Goal: Task Accomplishment & Management: Use online tool/utility

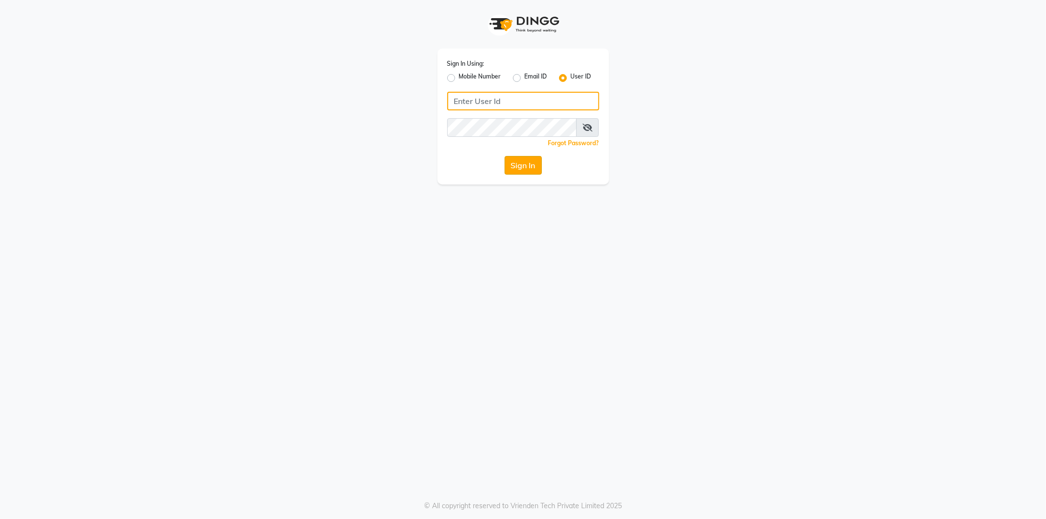
type input "shadesskin&hair"
click at [528, 159] on button "Sign In" at bounding box center [523, 165] width 37 height 19
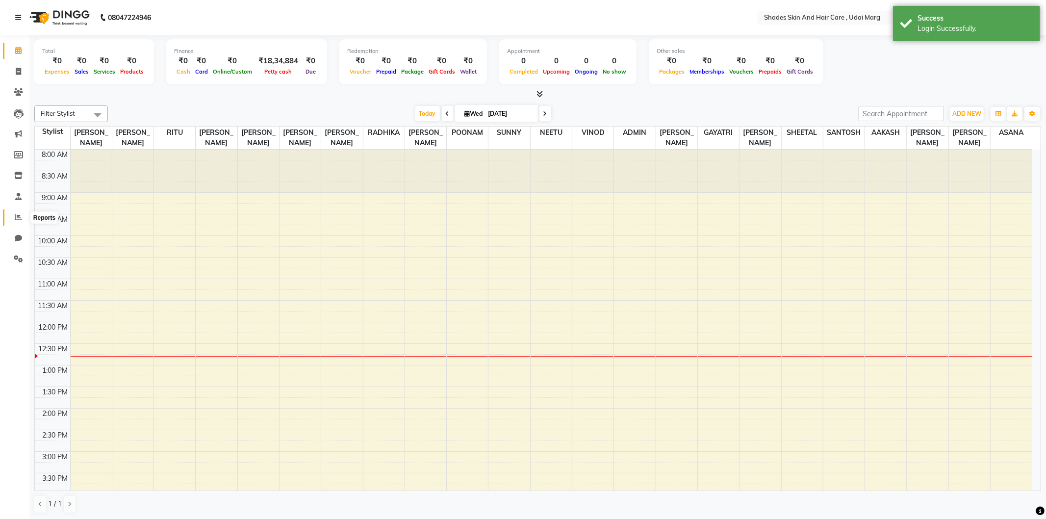
click at [18, 215] on icon at bounding box center [18, 216] width 7 height 7
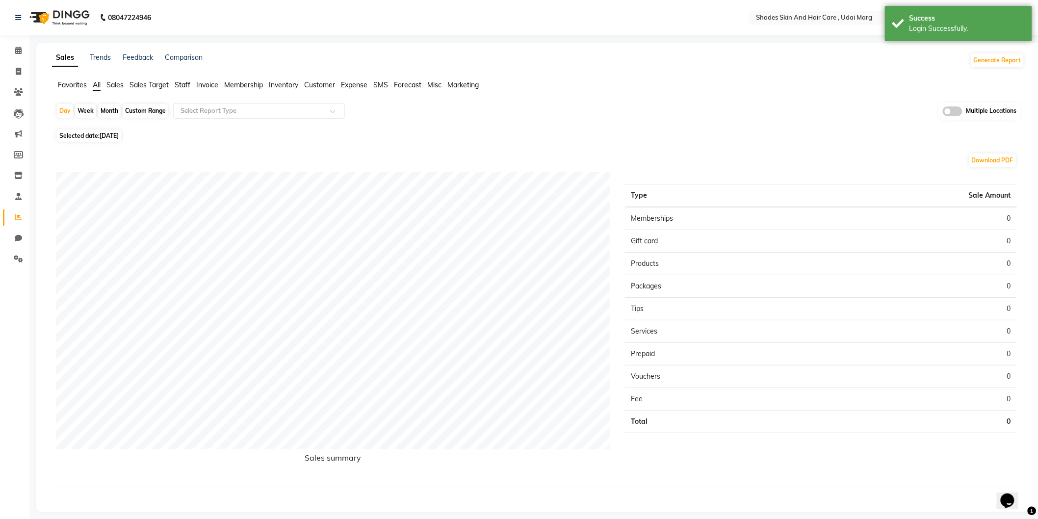
click at [93, 138] on span "Selected date: [DATE]" at bounding box center [89, 135] width 64 height 12
select select "9"
select select "2025"
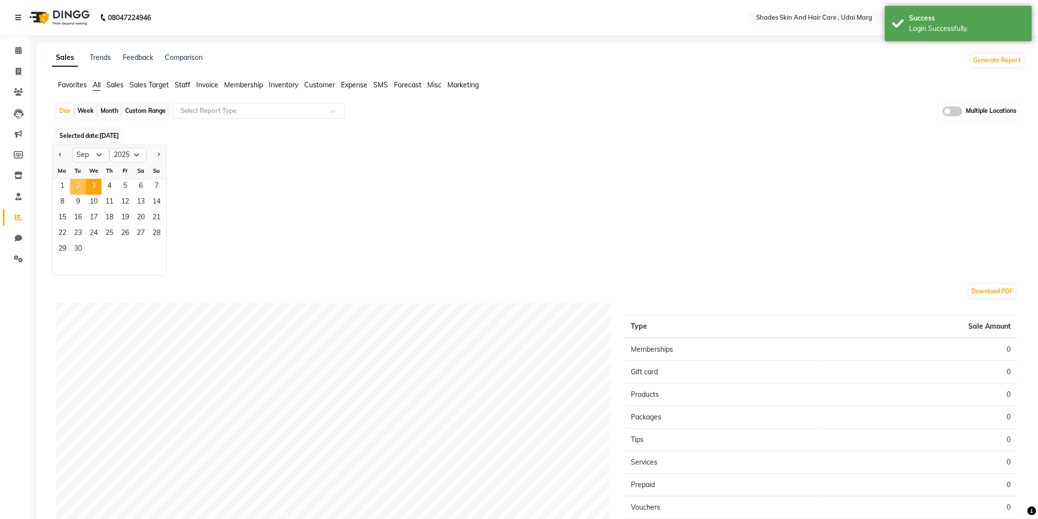
click at [78, 183] on span "2" at bounding box center [78, 187] width 16 height 16
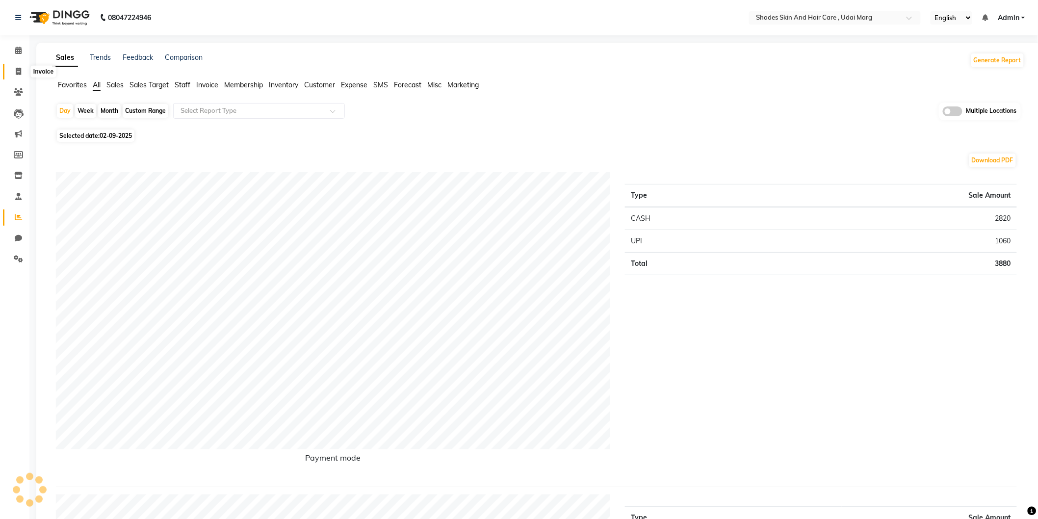
click at [14, 74] on span at bounding box center [18, 71] width 17 height 11
select select "service"
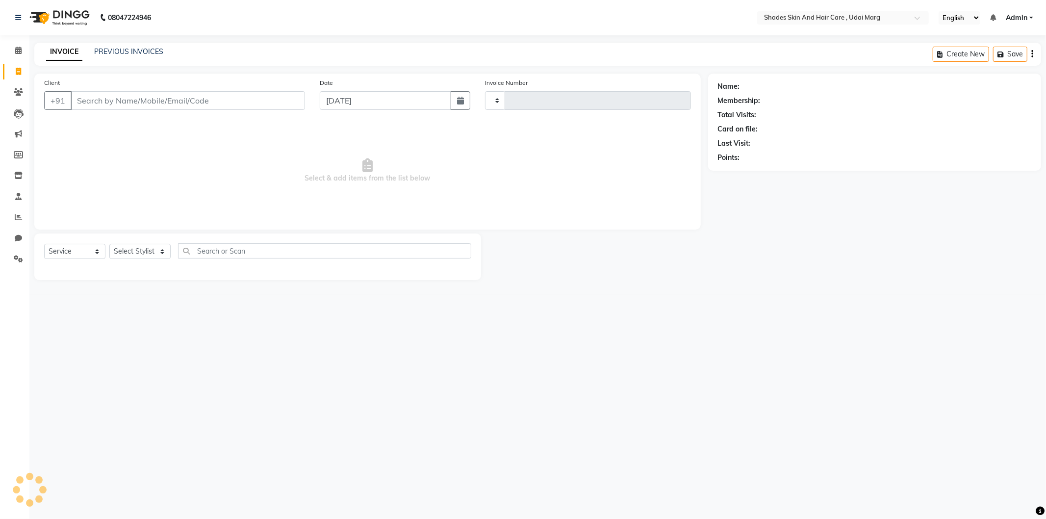
click at [118, 99] on input "Client" at bounding box center [188, 100] width 234 height 19
type input "93"
type input "3785"
type input "931"
select select "8022"
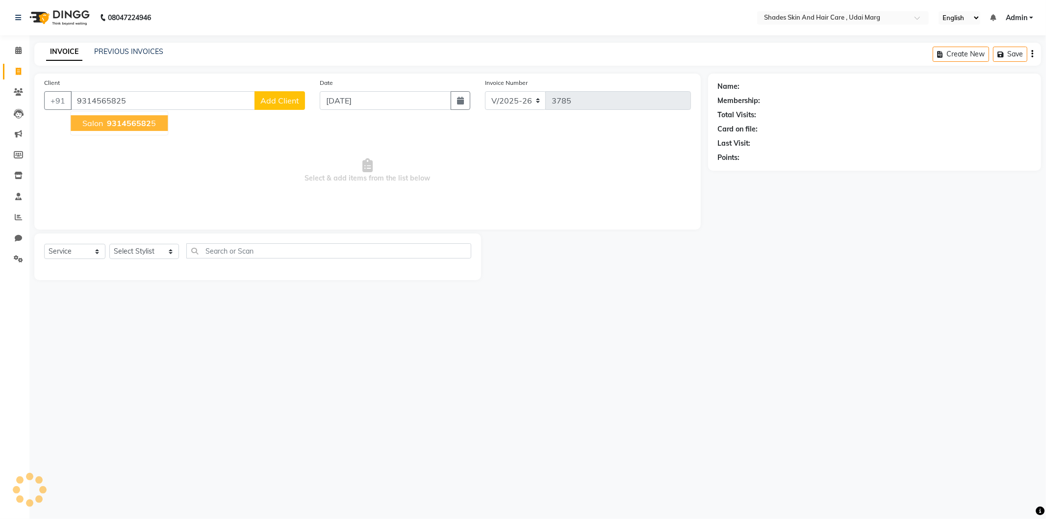
type input "9314565825"
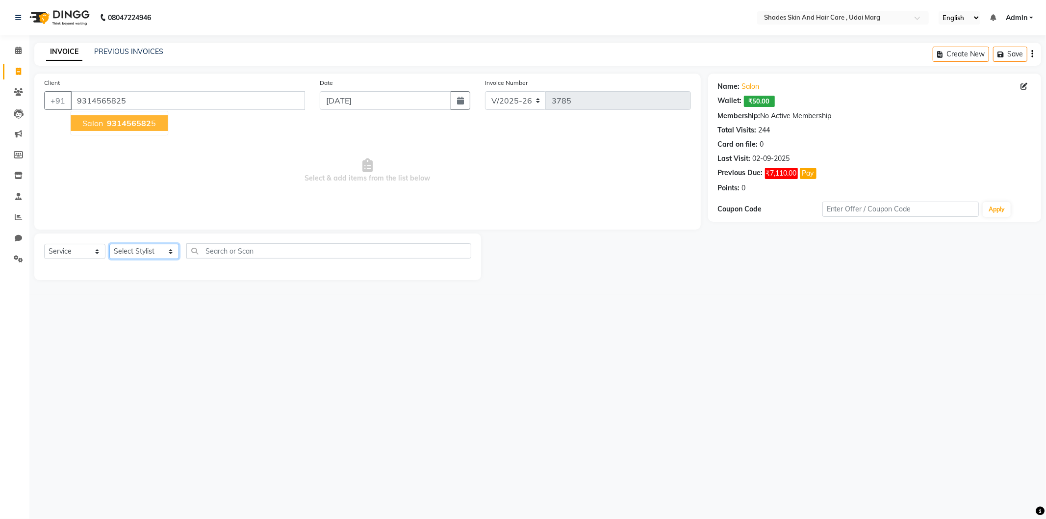
click at [138, 246] on select "Select Stylist [PERSON_NAME] ADMIN [PERSON_NAME] [PERSON_NAME] GAYATRI [PERSON_…" at bounding box center [144, 251] width 70 height 15
click at [109, 244] on select "Select Stylist [PERSON_NAME] ADMIN [PERSON_NAME] [PERSON_NAME] GAYATRI [PERSON_…" at bounding box center [144, 251] width 70 height 15
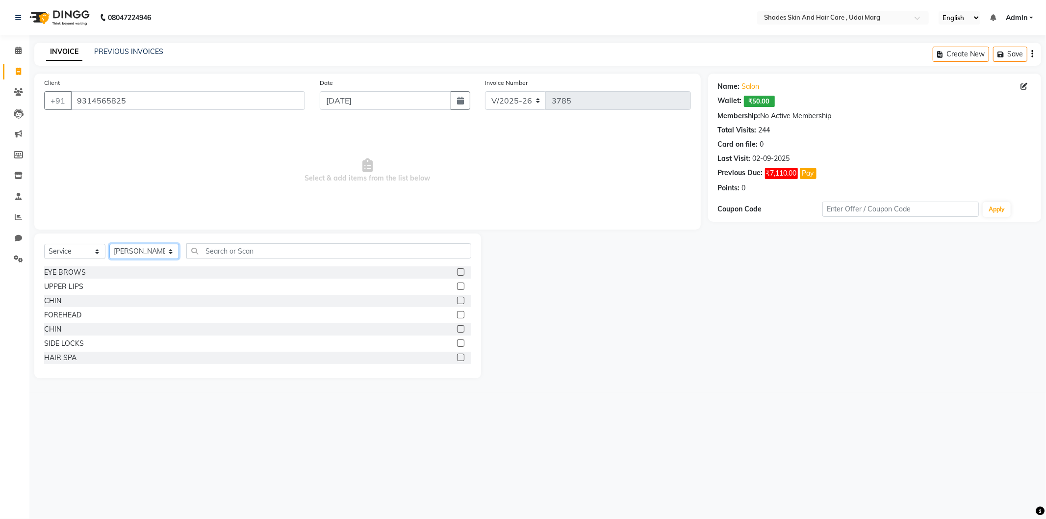
select select "74308"
click at [185, 243] on div "Select Service Product Membership Package Voucher Prepaid Gift Card Select Styl…" at bounding box center [257, 254] width 427 height 23
click at [193, 244] on input "text" at bounding box center [328, 250] width 285 height 15
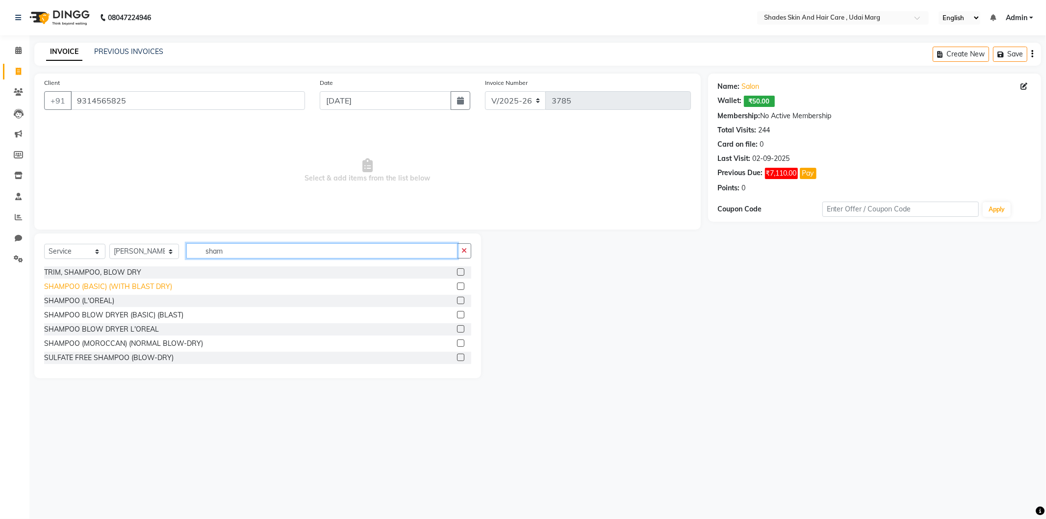
type input "sham"
click at [114, 284] on div "SHAMPOO (BASIC) (WITH BLAST DRY)" at bounding box center [108, 287] width 128 height 10
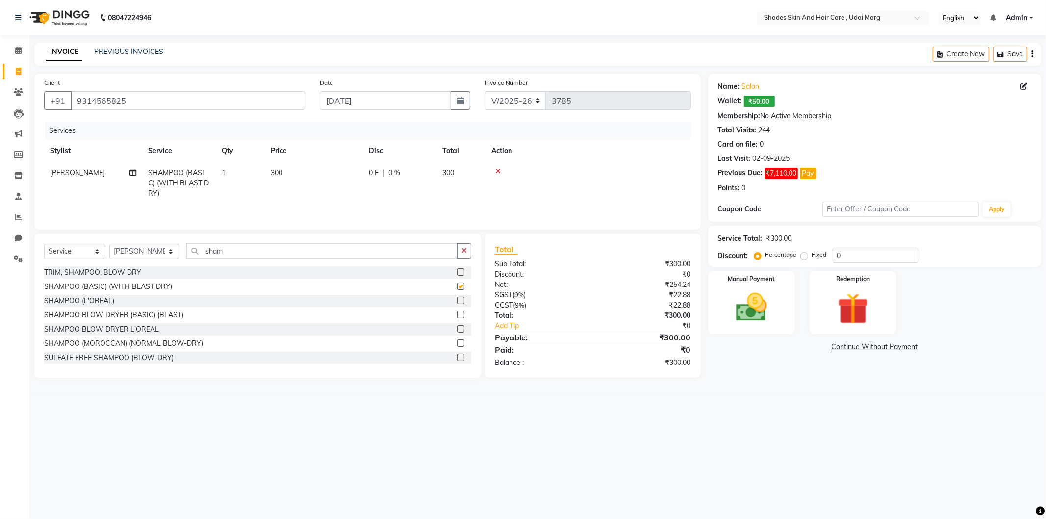
checkbox input "false"
click at [281, 169] on span "300" at bounding box center [277, 172] width 12 height 9
select select "74308"
click at [321, 170] on input "300" at bounding box center [360, 175] width 86 height 15
click at [329, 173] on input "300" at bounding box center [360, 175] width 86 height 15
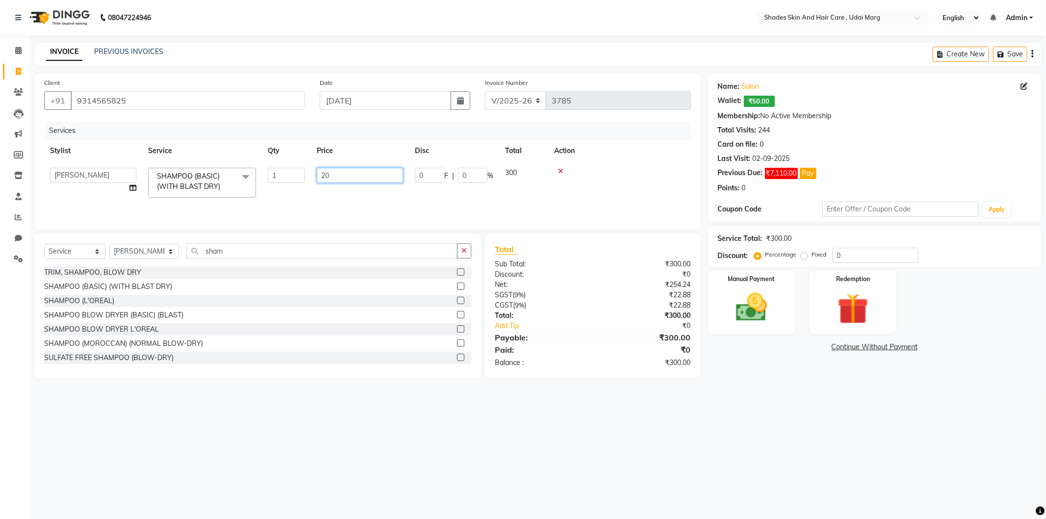
type input "250"
click at [336, 187] on td "250" at bounding box center [314, 183] width 98 height 43
select select "74308"
click at [776, 298] on img at bounding box center [751, 307] width 52 height 37
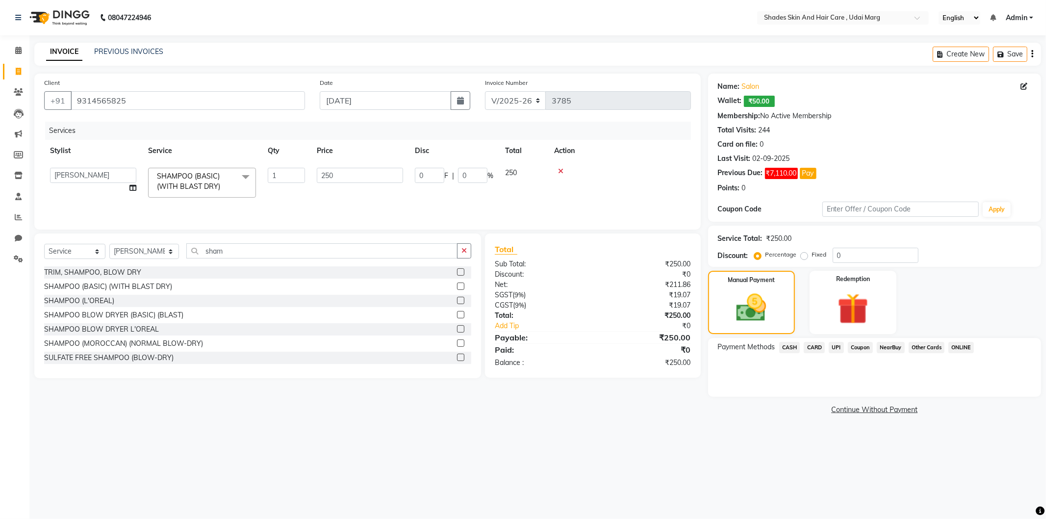
click at [833, 344] on span "UPI" at bounding box center [836, 347] width 15 height 11
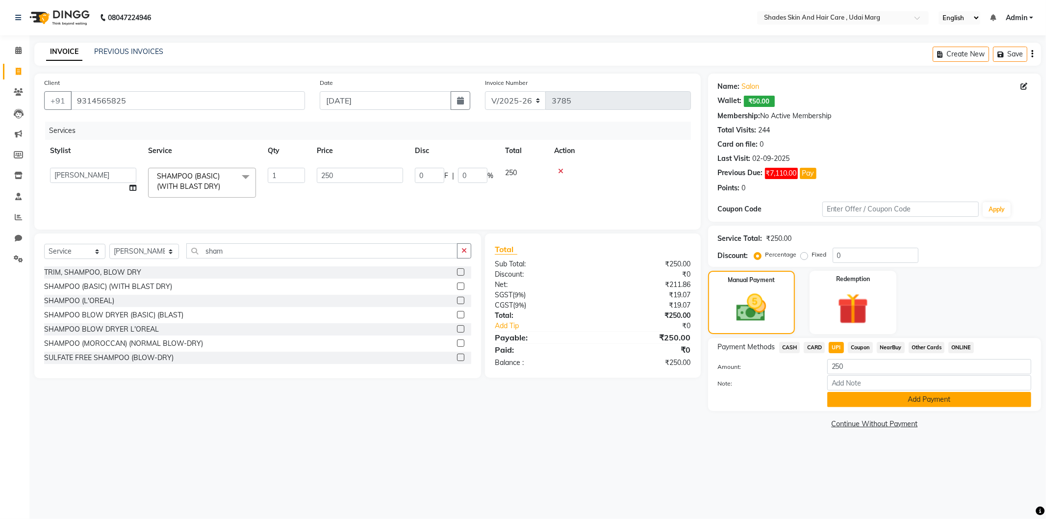
click at [871, 395] on button "Add Payment" at bounding box center [929, 399] width 204 height 15
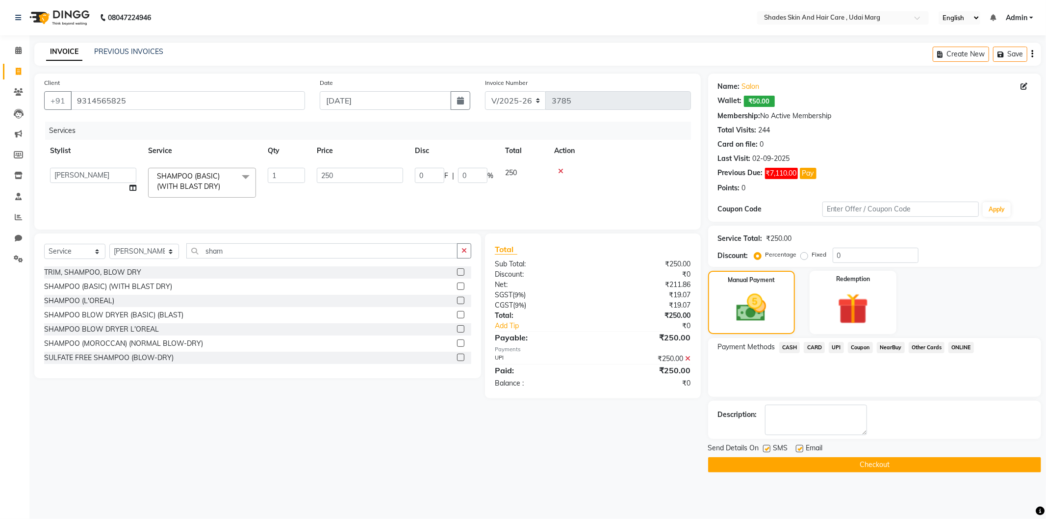
click at [845, 470] on button "Checkout" at bounding box center [874, 464] width 333 height 15
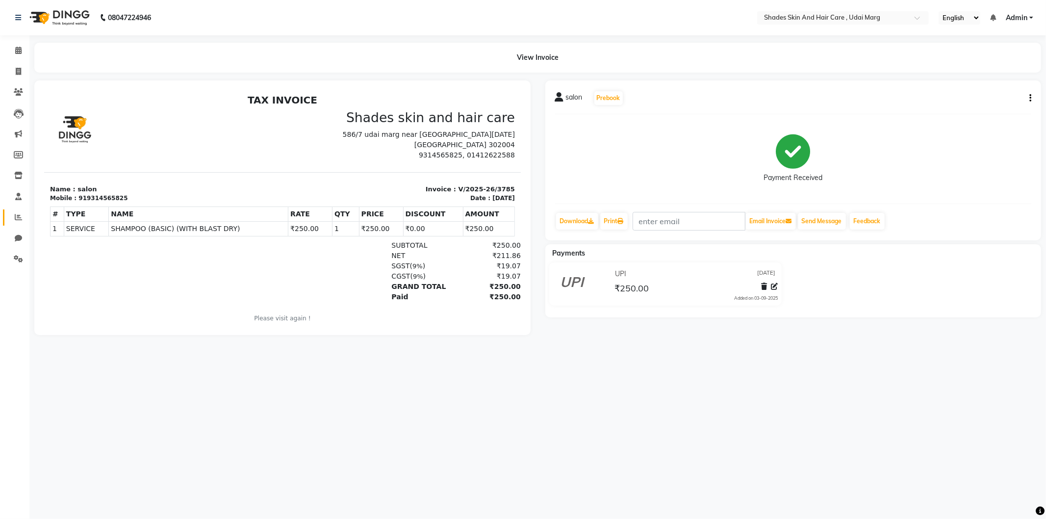
click at [22, 225] on link "Reports" at bounding box center [15, 217] width 24 height 16
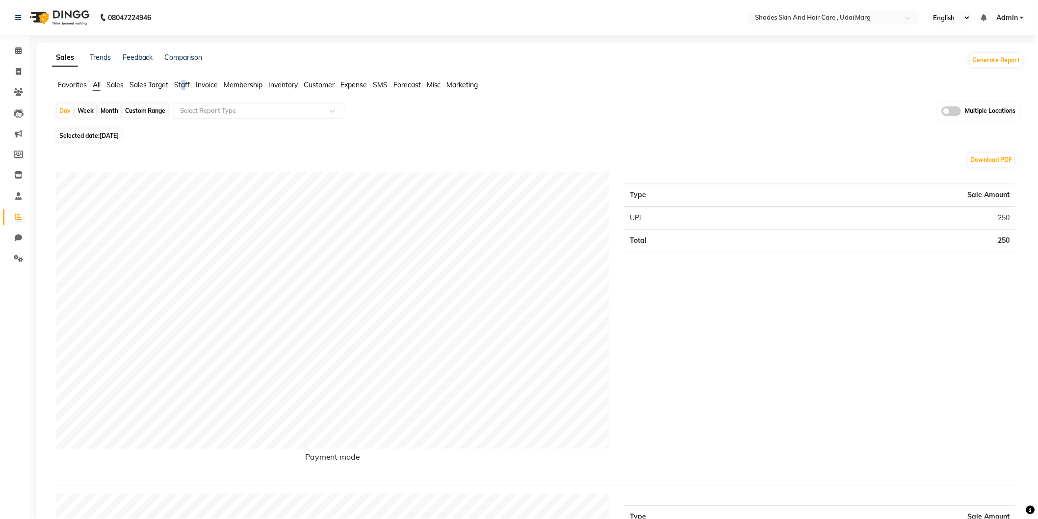
click at [183, 85] on span "Staff" at bounding box center [183, 84] width 16 height 9
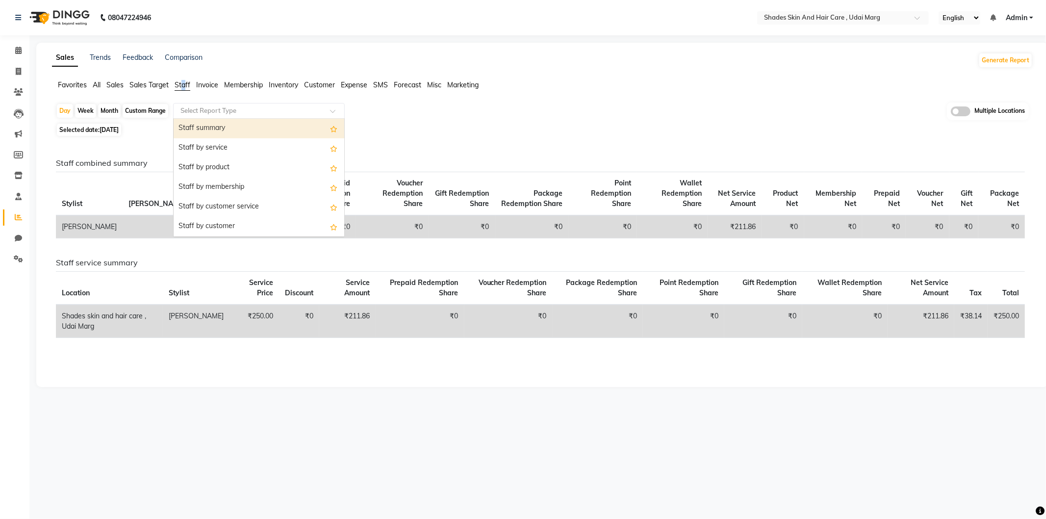
click at [235, 115] on input "text" at bounding box center [249, 111] width 141 height 10
click at [234, 206] on div "Staff by customer service" at bounding box center [259, 207] width 171 height 20
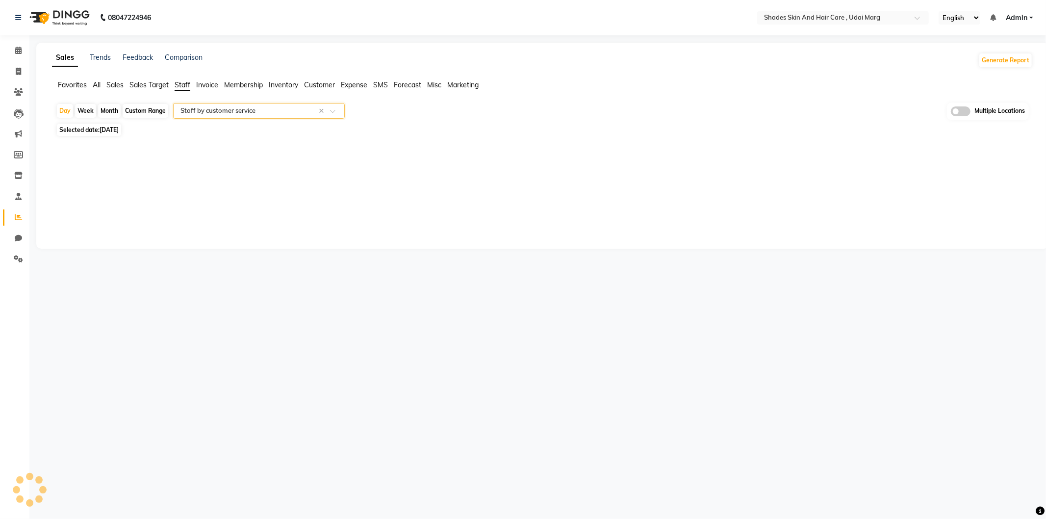
select select "full_report"
select select "csv"
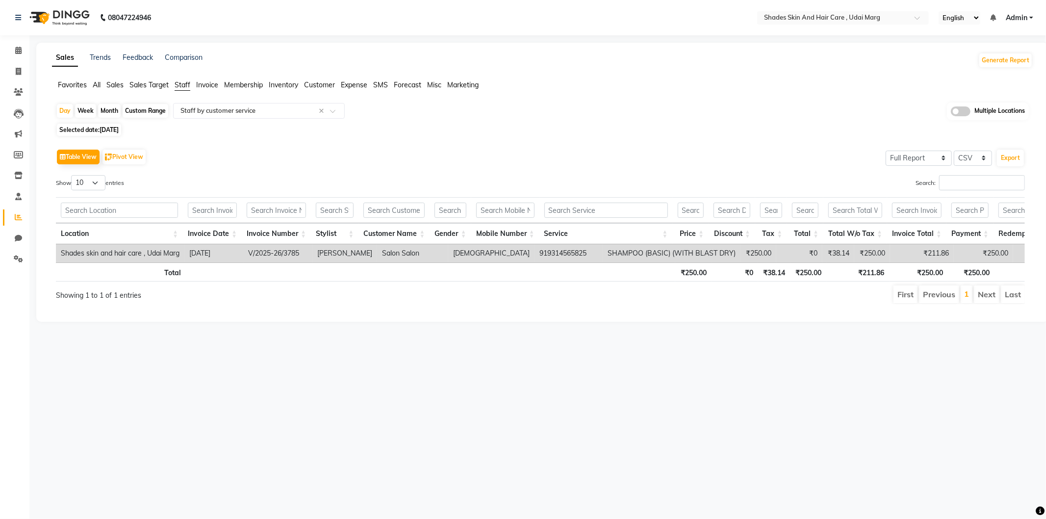
click at [94, 133] on span "Selected date: [DATE]" at bounding box center [89, 130] width 64 height 12
select select "9"
select select "2025"
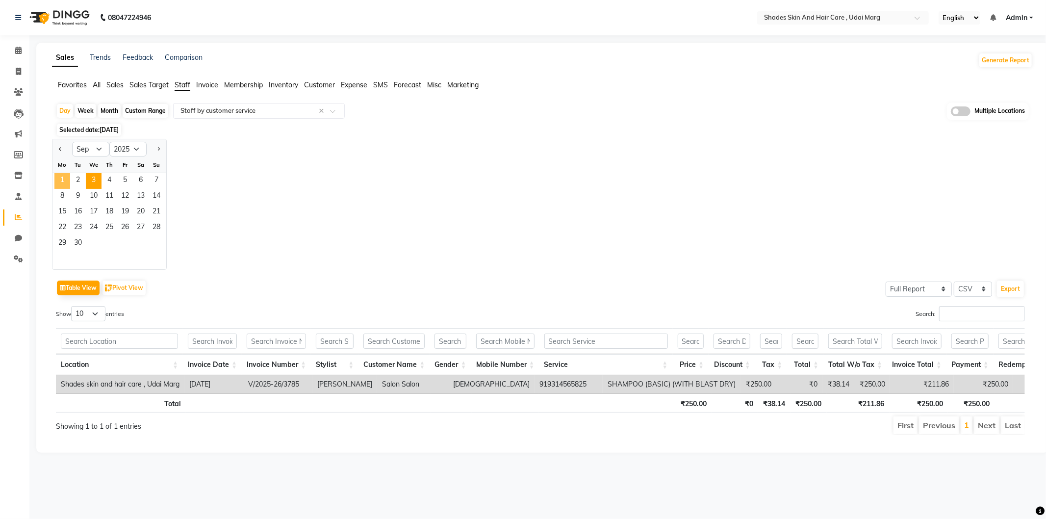
click at [65, 182] on span "1" at bounding box center [62, 181] width 16 height 16
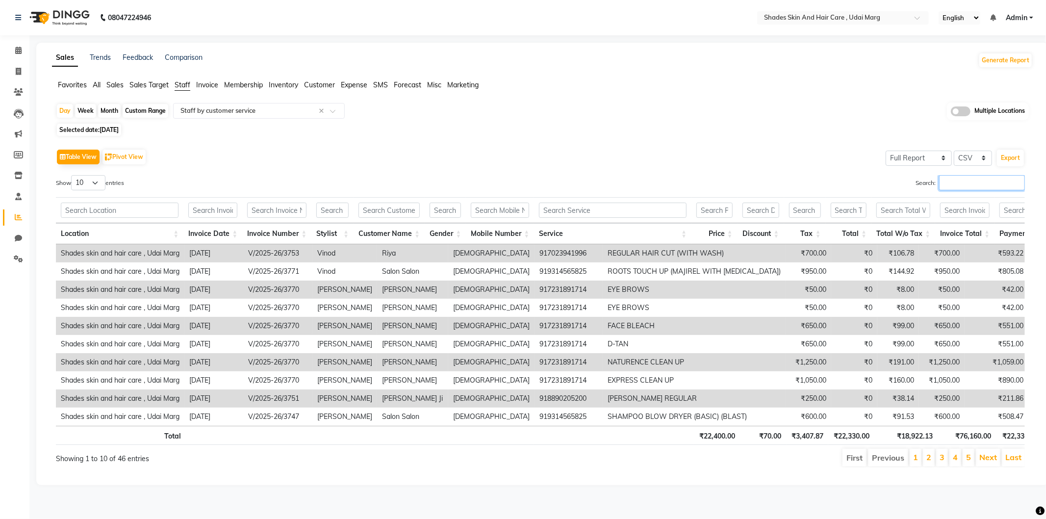
click at [969, 188] on input "Search:" at bounding box center [982, 182] width 86 height 15
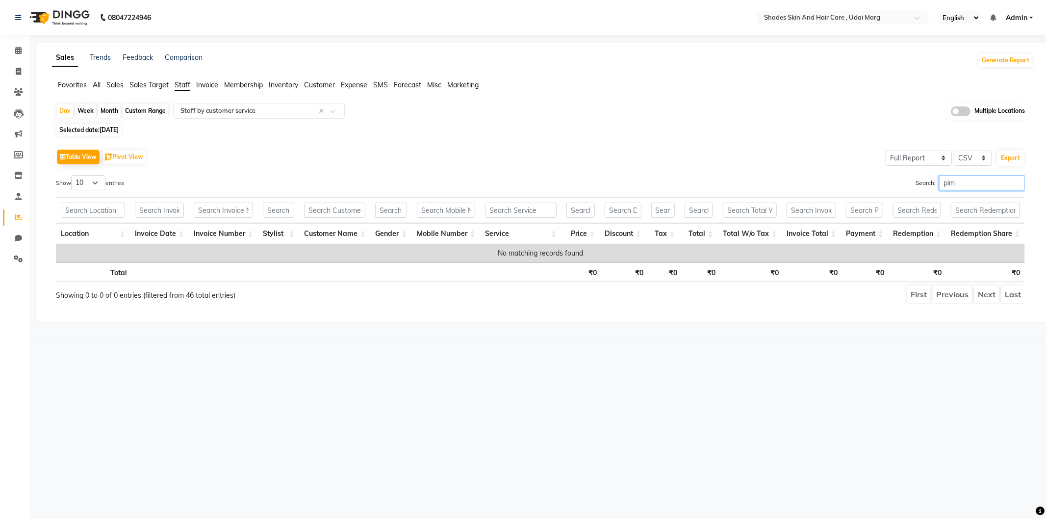
type input "pi"
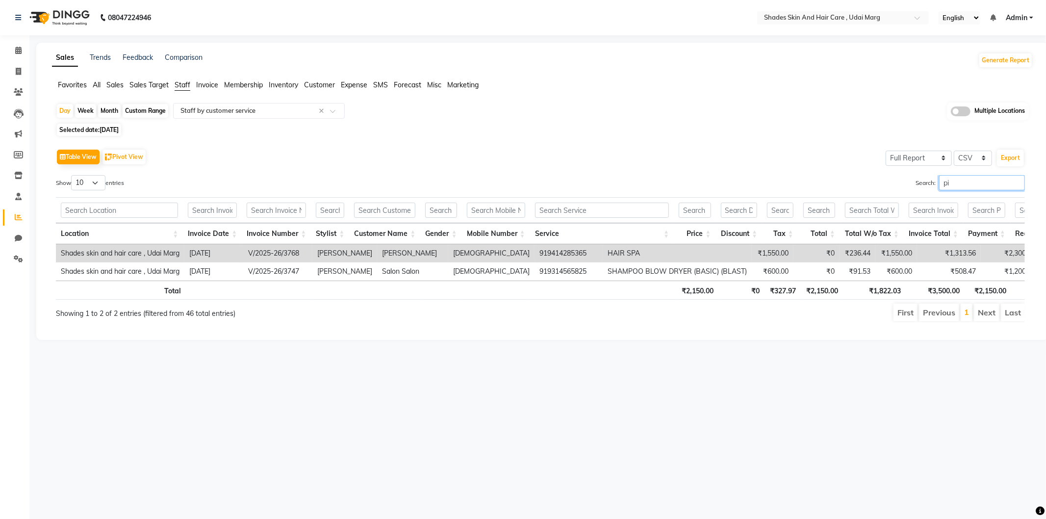
click at [1016, 181] on input "pi" at bounding box center [982, 182] width 86 height 15
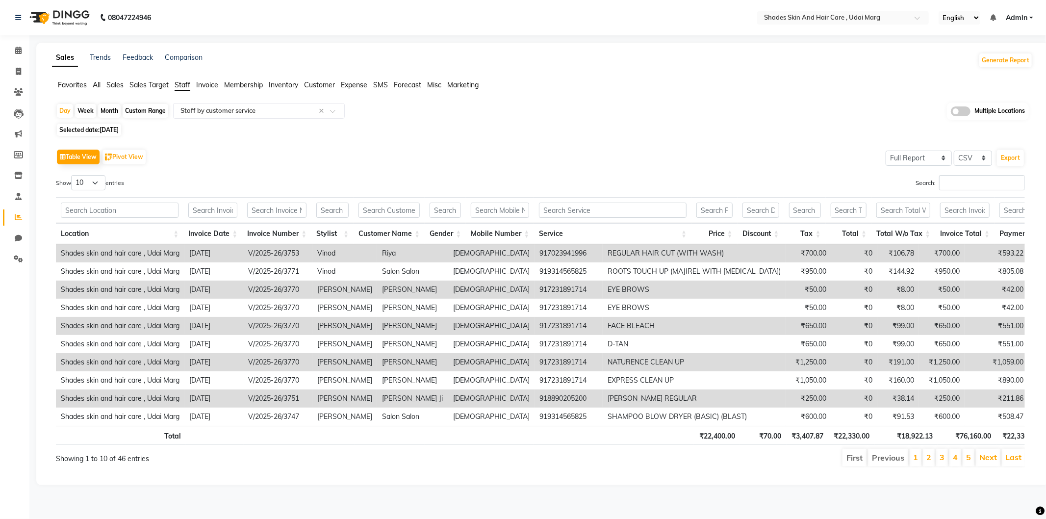
click at [113, 130] on span "[DATE]" at bounding box center [109, 129] width 19 height 7
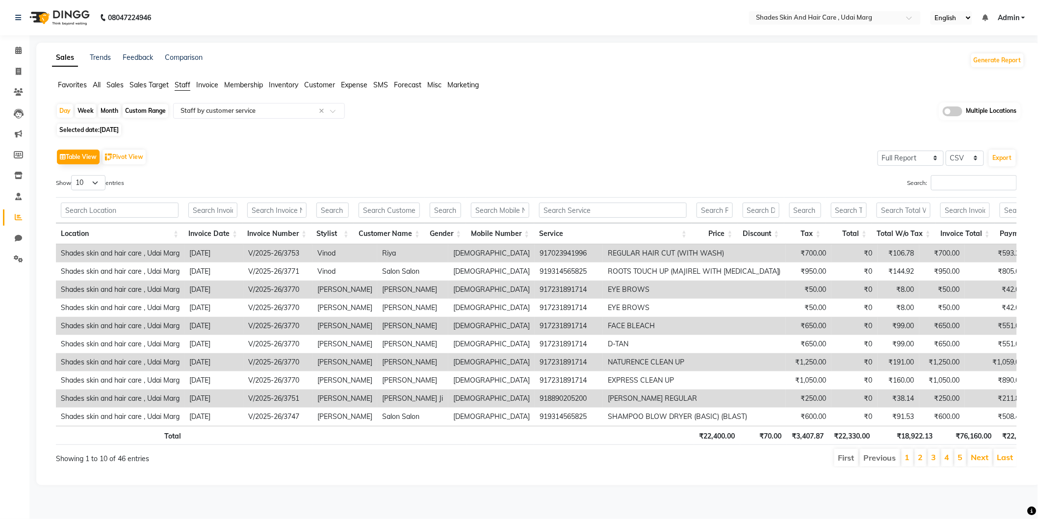
select select "9"
select select "2025"
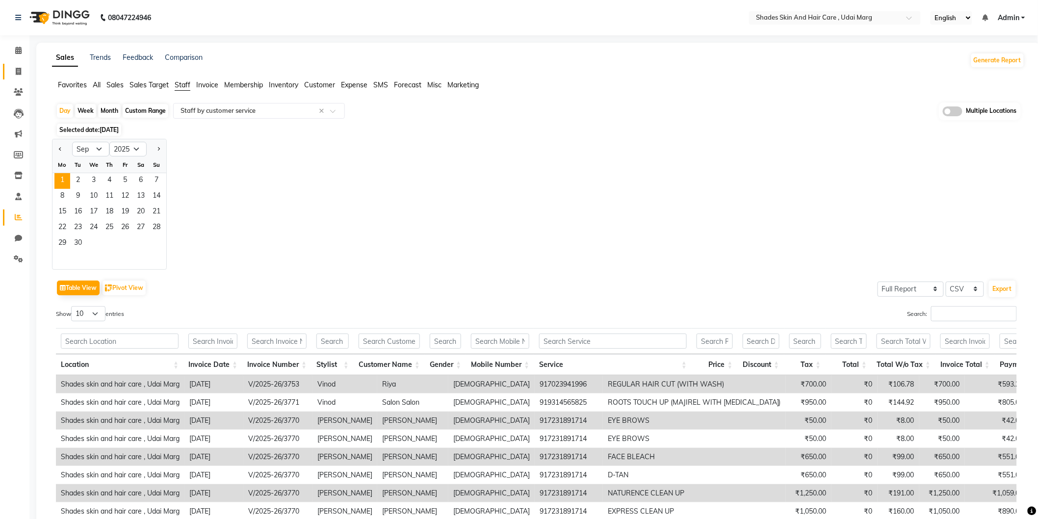
click at [14, 77] on link "Invoice" at bounding box center [15, 72] width 24 height 16
select select "service"
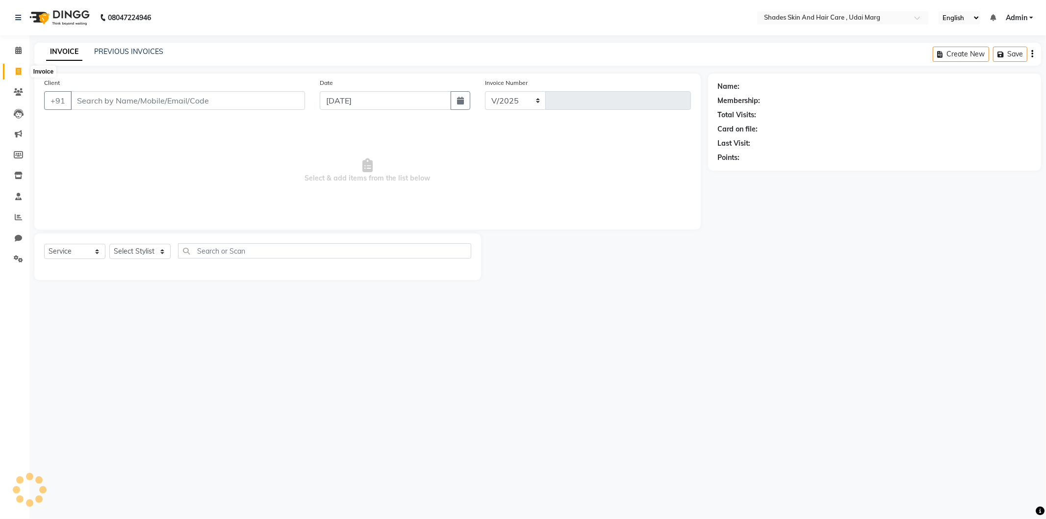
select select "8022"
type input "3786"
click at [143, 51] on link "PREVIOUS INVOICES" at bounding box center [128, 51] width 69 height 9
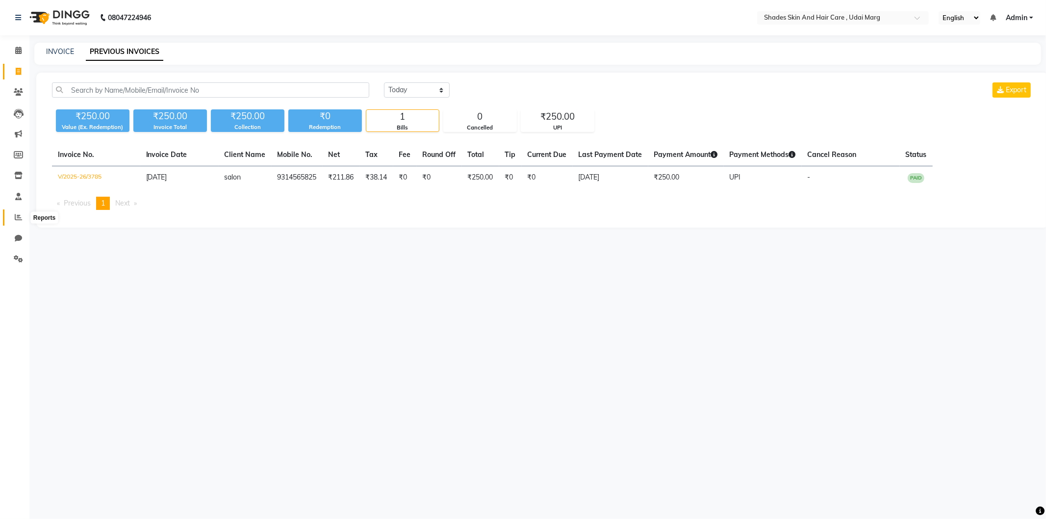
click at [17, 218] on icon at bounding box center [18, 216] width 7 height 7
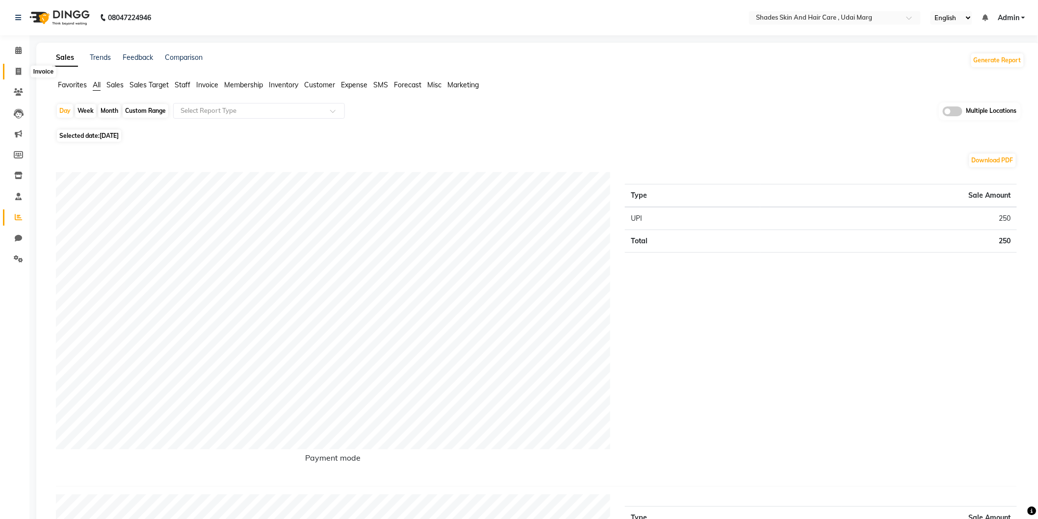
click at [12, 70] on span at bounding box center [18, 71] width 17 height 11
select select "service"
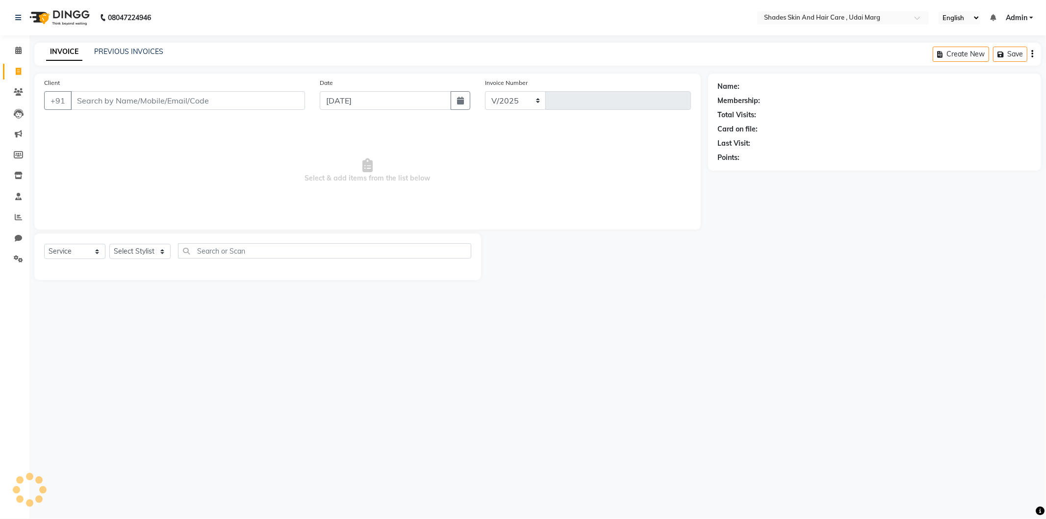
select select "8022"
type input "3786"
click at [125, 97] on input "Client" at bounding box center [188, 100] width 234 height 19
type input "9314565825"
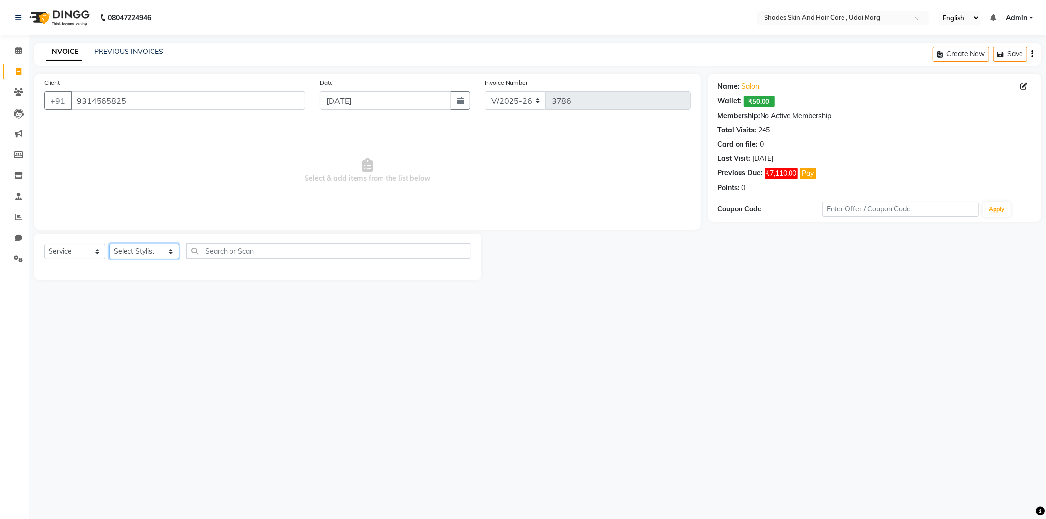
click at [165, 251] on select "Select Stylist [PERSON_NAME] ADMIN [PERSON_NAME] [PERSON_NAME] GAYATRI [PERSON_…" at bounding box center [144, 251] width 70 height 15
select select "74342"
click at [109, 244] on select "Select Stylist [PERSON_NAME] ADMIN [PERSON_NAME] [PERSON_NAME] GAYATRI [PERSON_…" at bounding box center [144, 251] width 70 height 15
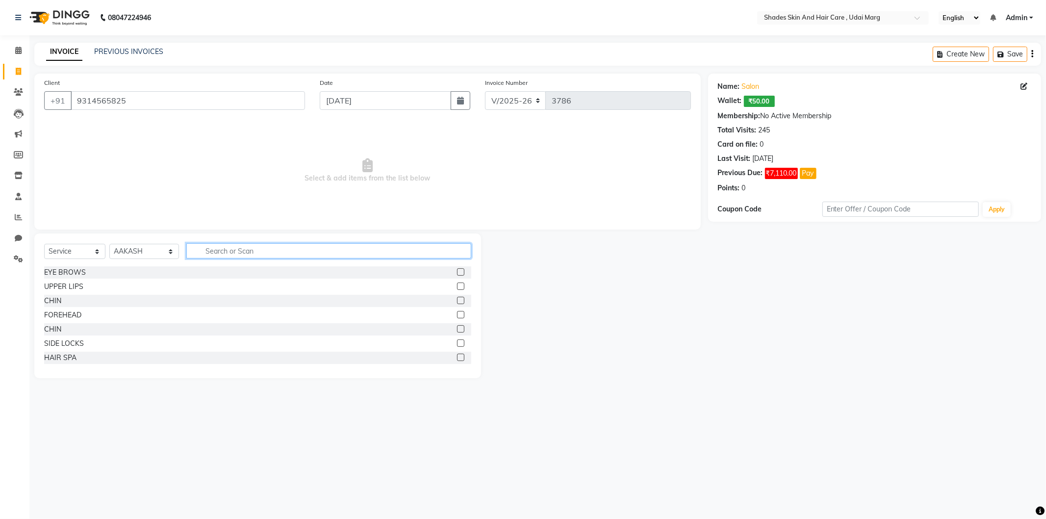
click at [238, 247] on input "text" at bounding box center [328, 250] width 285 height 15
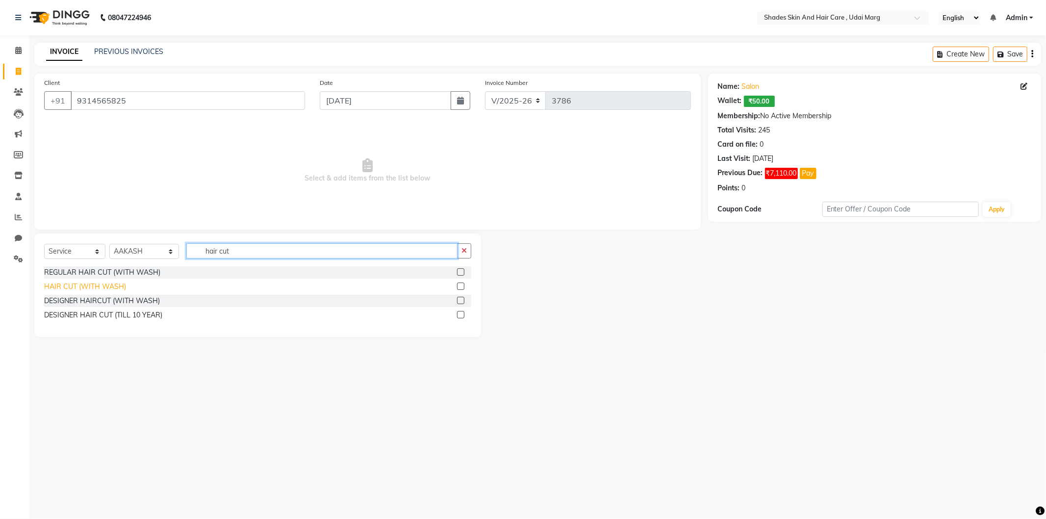
type input "hair cut"
click at [97, 283] on div "HAIR CUT (WITH WASH)" at bounding box center [85, 287] width 82 height 10
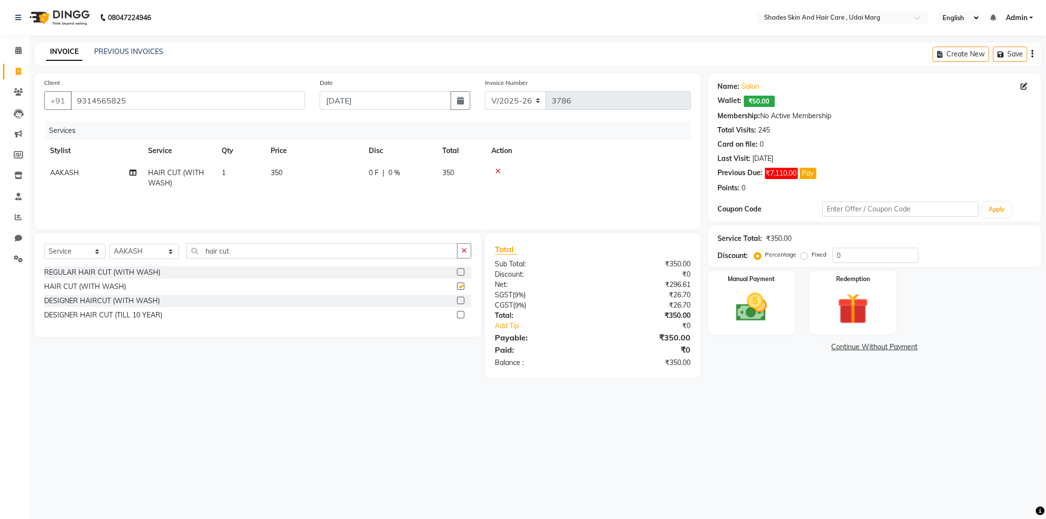
checkbox input "false"
click at [742, 298] on img at bounding box center [751, 307] width 52 height 37
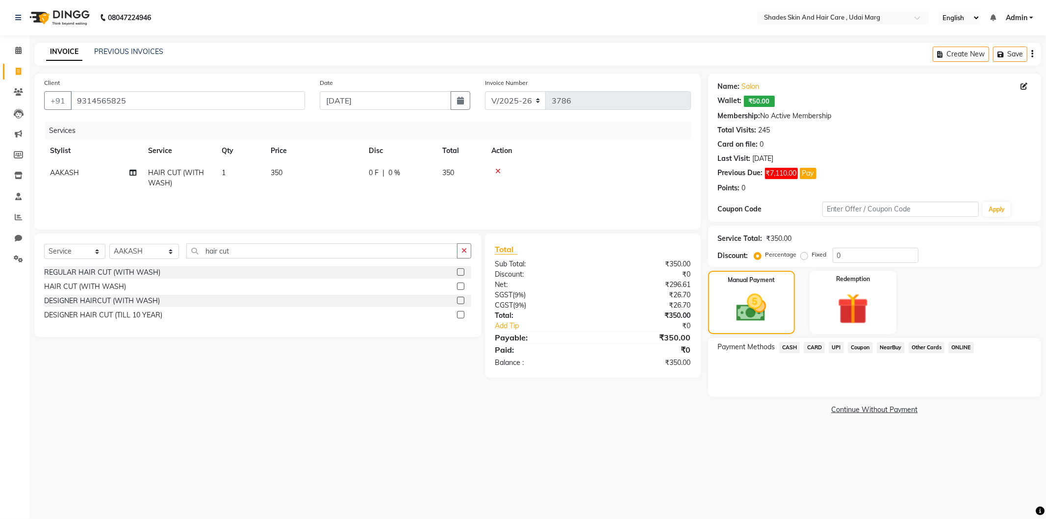
drag, startPoint x: 836, startPoint y: 347, endPoint x: 841, endPoint y: 358, distance: 12.3
click at [836, 347] on span "UPI" at bounding box center [836, 347] width 15 height 11
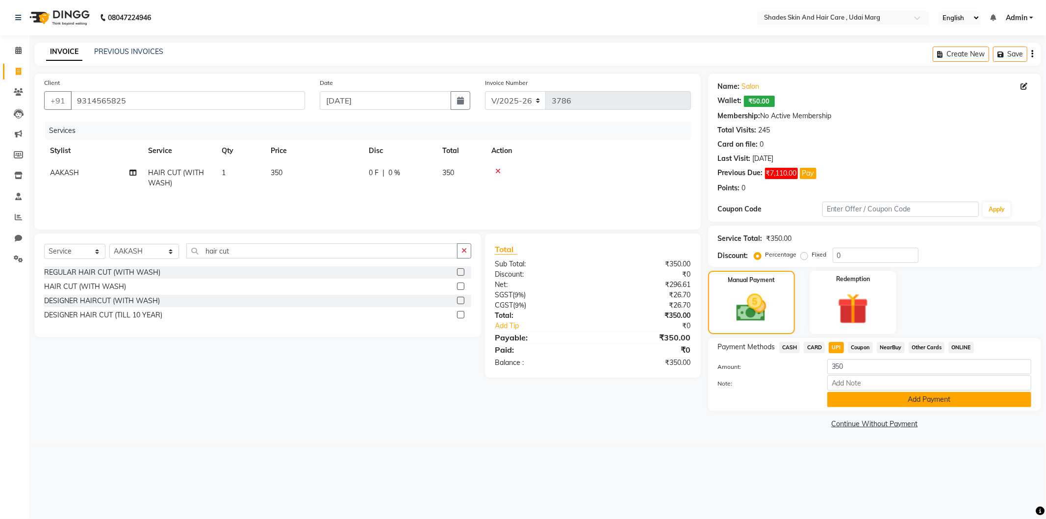
click at [848, 395] on button "Add Payment" at bounding box center [929, 399] width 204 height 15
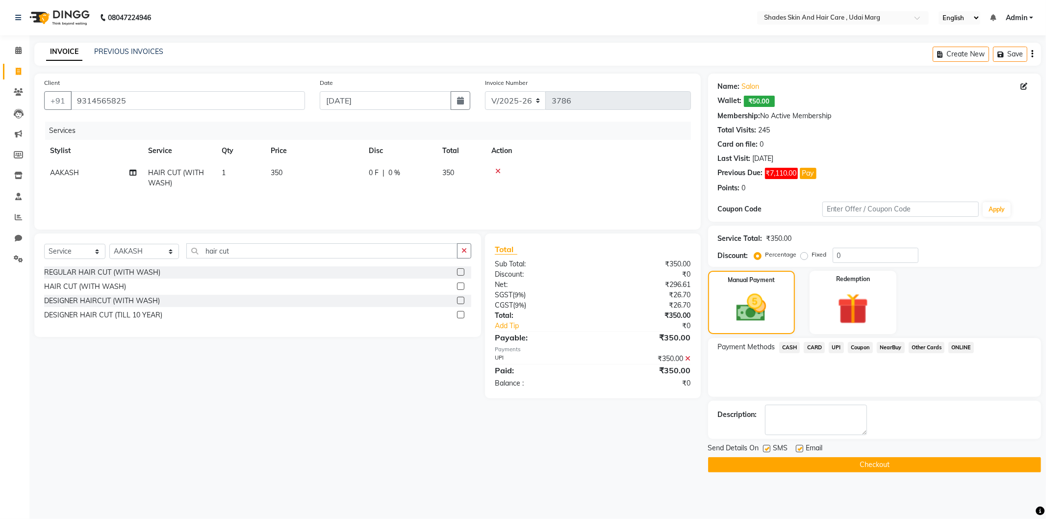
click at [831, 465] on button "Checkout" at bounding box center [874, 464] width 333 height 15
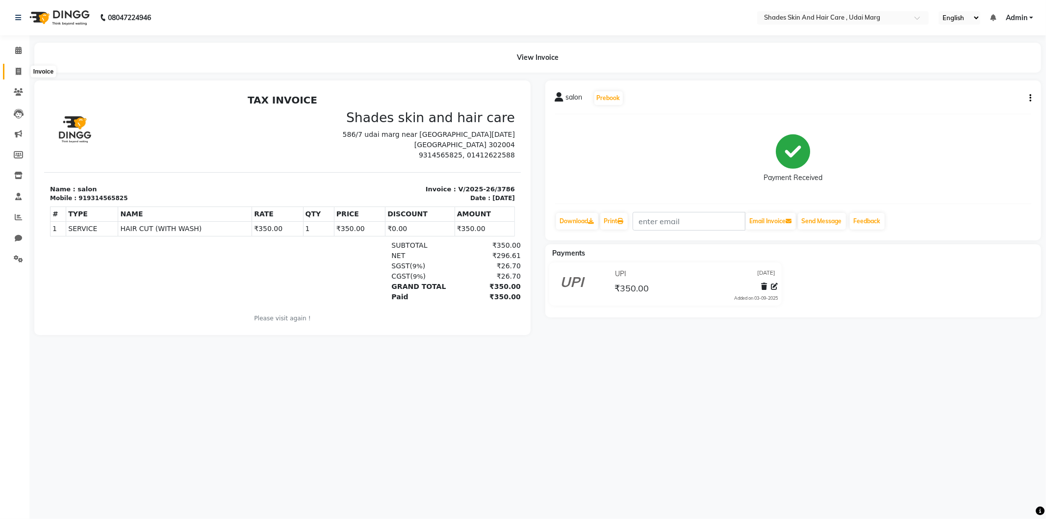
click at [21, 70] on span at bounding box center [18, 71] width 17 height 11
select select "service"
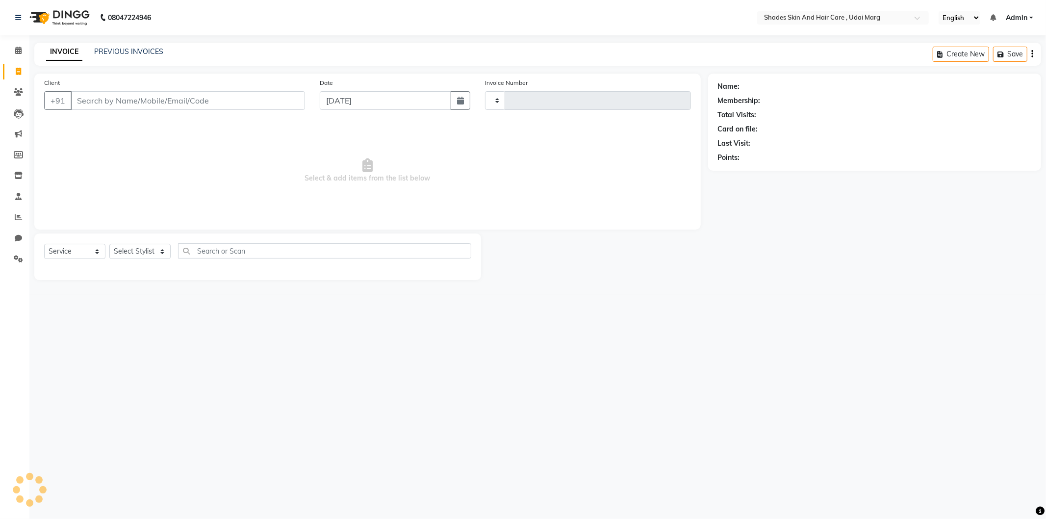
type input "3787"
select select "8022"
click at [124, 100] on input "Client" at bounding box center [188, 100] width 234 height 19
type input "8652013330"
click at [285, 100] on span "Add Client" at bounding box center [279, 101] width 39 height 10
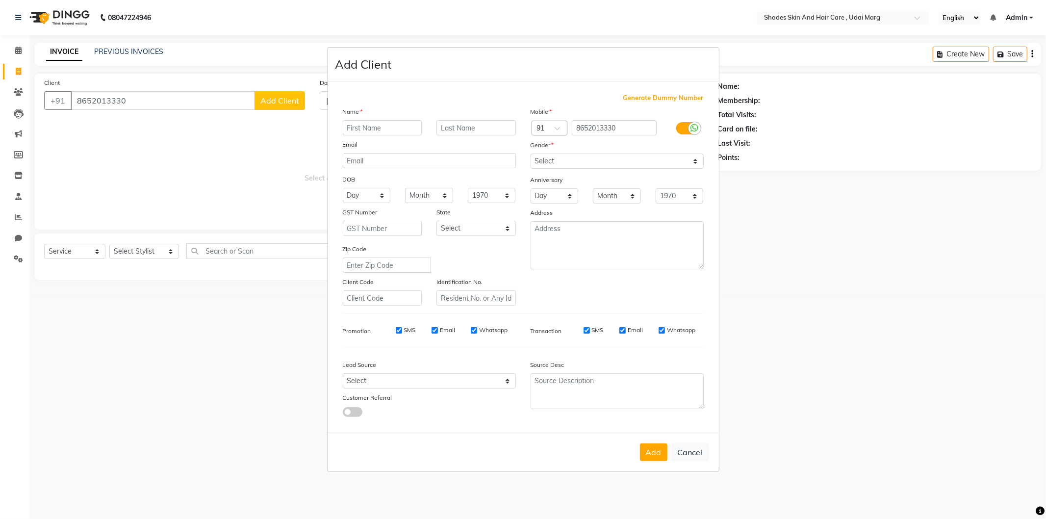
click at [370, 124] on input "text" at bounding box center [382, 127] width 79 height 15
type input "[PERSON_NAME] ji"
click at [625, 162] on select "Select [DEMOGRAPHIC_DATA] [DEMOGRAPHIC_DATA] Other Prefer Not To Say" at bounding box center [617, 161] width 173 height 15
select select "[DEMOGRAPHIC_DATA]"
click at [531, 154] on select "Select [DEMOGRAPHIC_DATA] [DEMOGRAPHIC_DATA] Other Prefer Not To Say" at bounding box center [617, 161] width 173 height 15
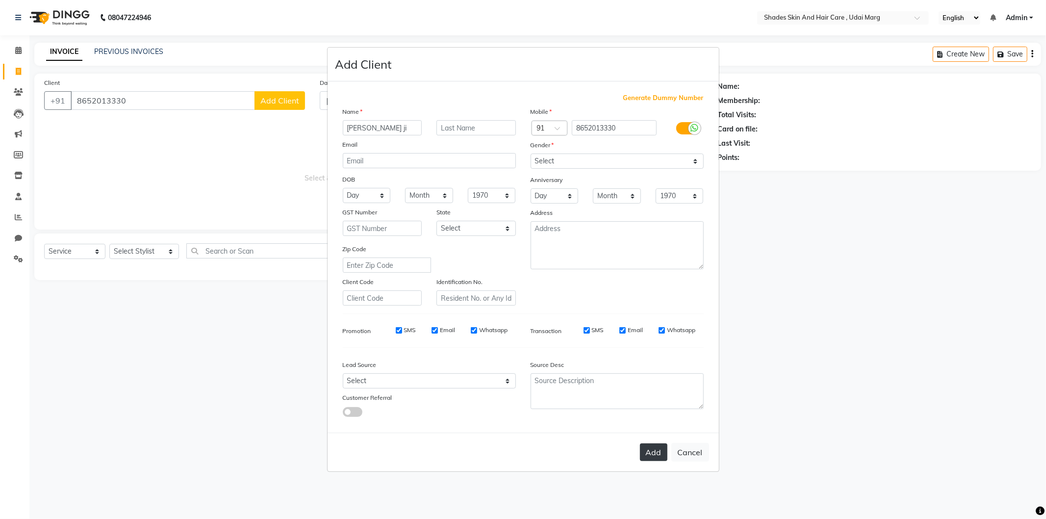
click at [654, 444] on button "Add" at bounding box center [653, 452] width 27 height 18
select select
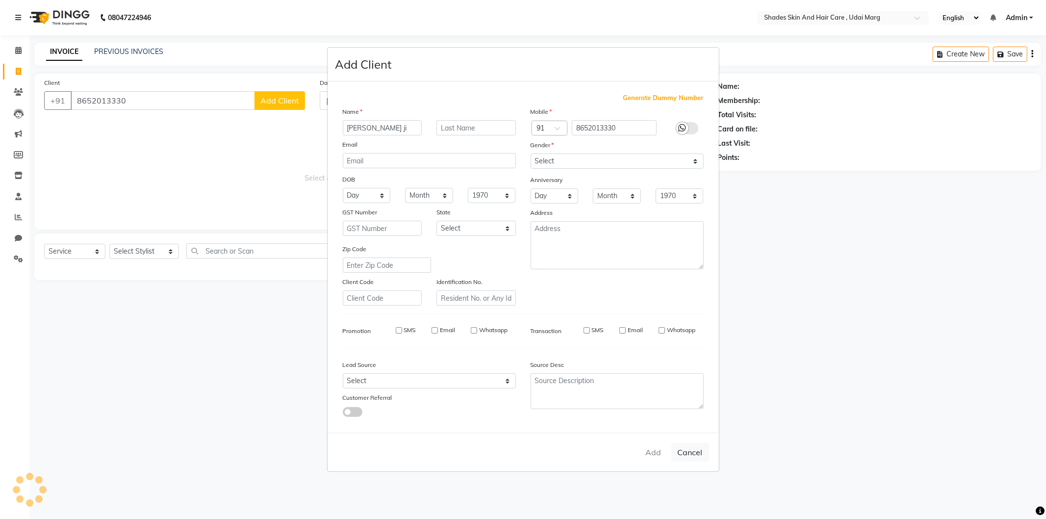
select select
checkbox input "false"
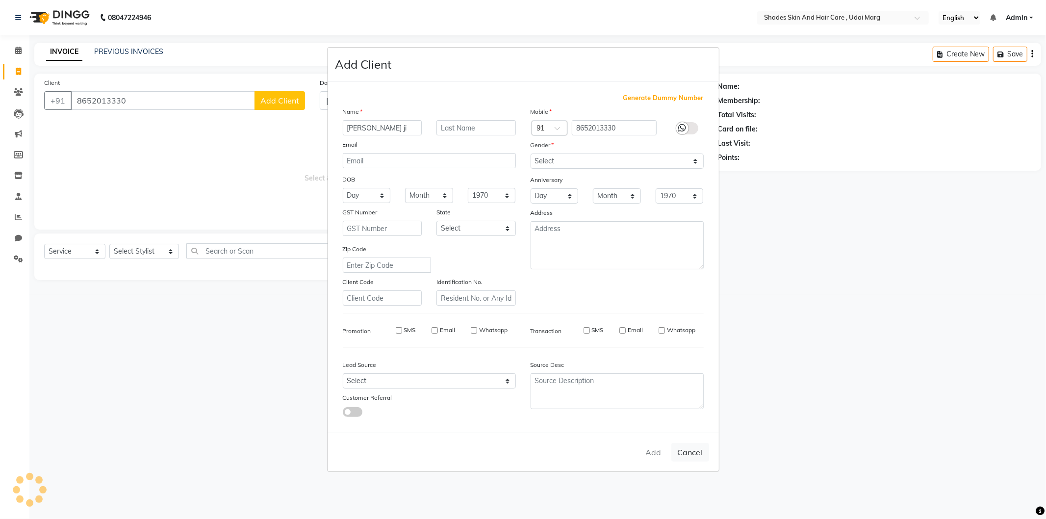
checkbox input "false"
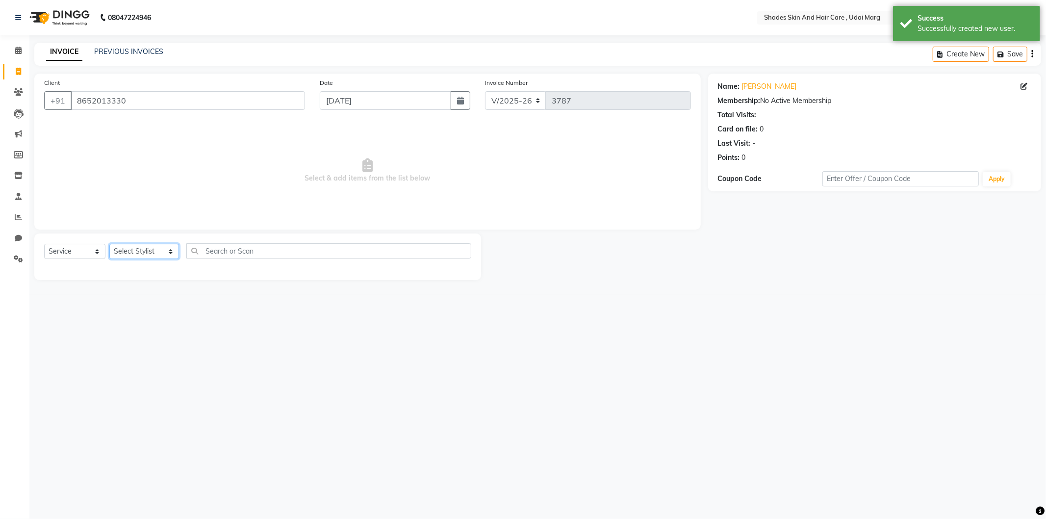
click at [146, 253] on select "Select Stylist [PERSON_NAME] ADMIN [PERSON_NAME] [PERSON_NAME] GAYATRI [PERSON_…" at bounding box center [144, 251] width 70 height 15
select select "74301"
click at [109, 244] on select "Select Stylist [PERSON_NAME] ADMIN [PERSON_NAME] [PERSON_NAME] GAYATRI [PERSON_…" at bounding box center [144, 251] width 70 height 15
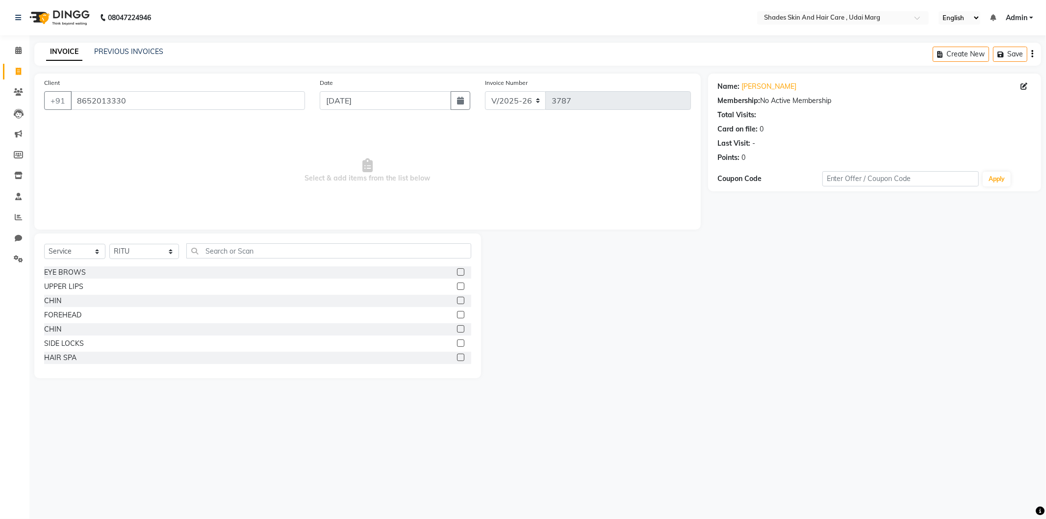
click at [286, 242] on div "Select Service Product Membership Package Voucher Prepaid Gift Card Select Styl…" at bounding box center [257, 305] width 447 height 145
click at [282, 248] on input "text" at bounding box center [328, 250] width 285 height 15
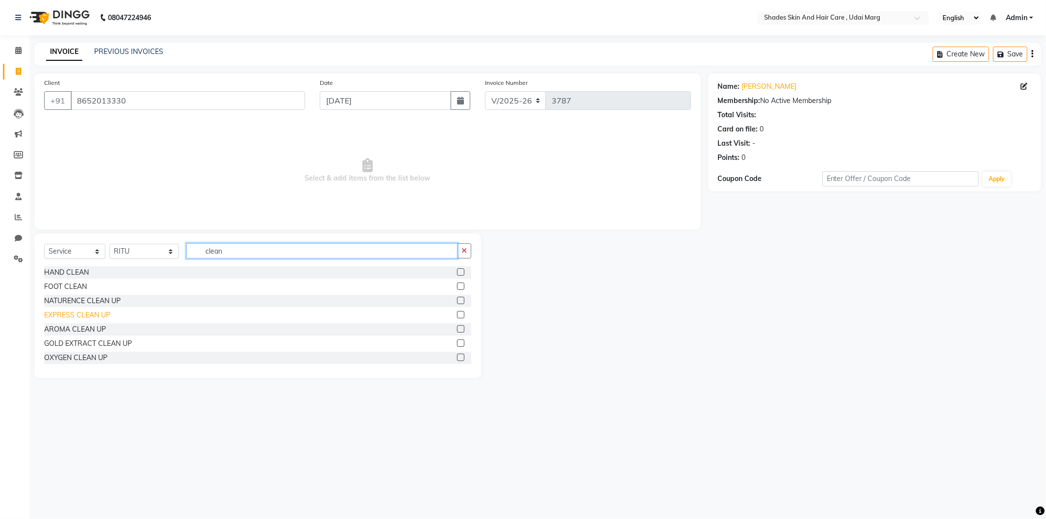
type input "clean"
click at [90, 317] on div "EXPRESS CLEAN UP" at bounding box center [77, 315] width 66 height 10
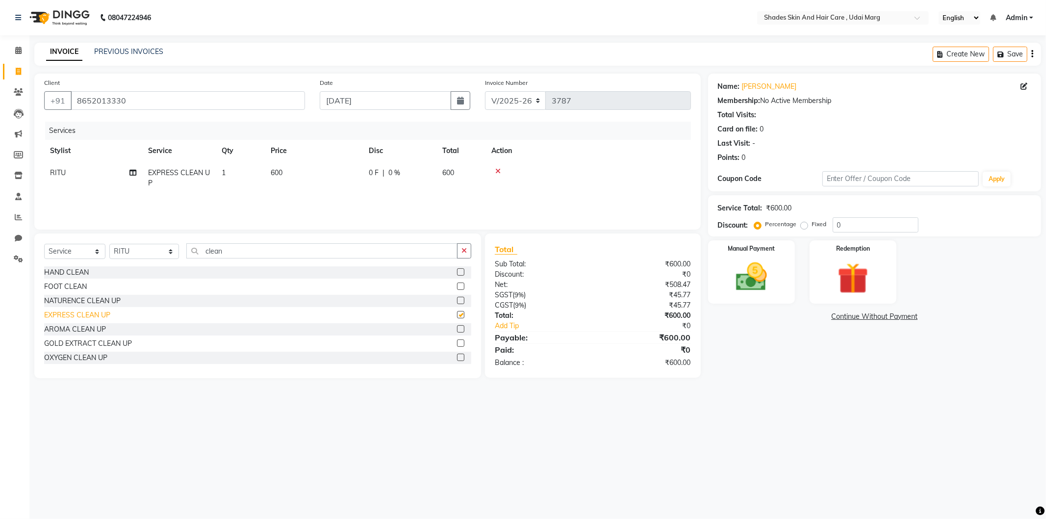
checkbox input "false"
click at [98, 346] on div "GOLD EXTRACT CLEAN UP" at bounding box center [88, 343] width 88 height 10
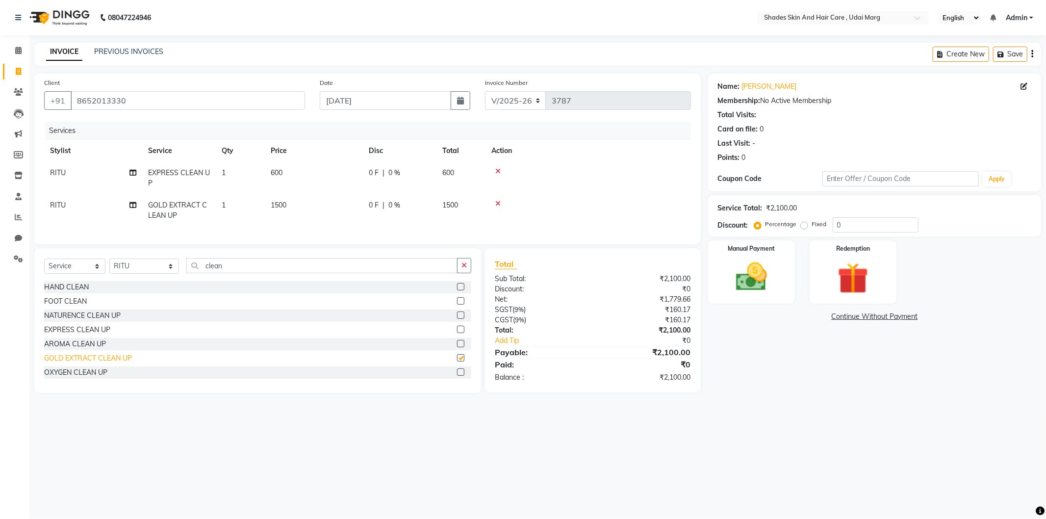
checkbox input "false"
click at [498, 170] on icon at bounding box center [497, 171] width 5 height 7
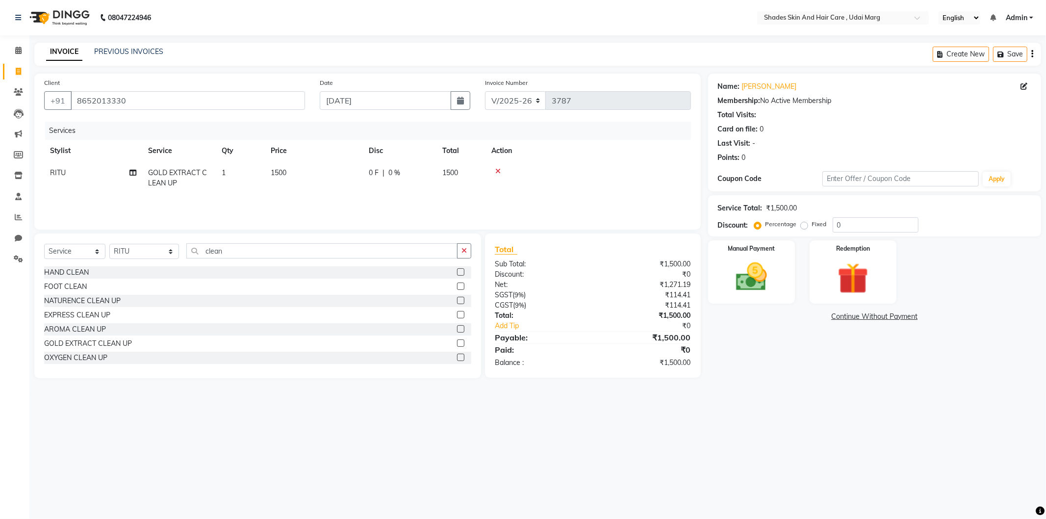
click at [280, 179] on td "1500" at bounding box center [314, 178] width 98 height 32
select select "74301"
click at [349, 171] on input "1500" at bounding box center [360, 175] width 86 height 15
type input "1"
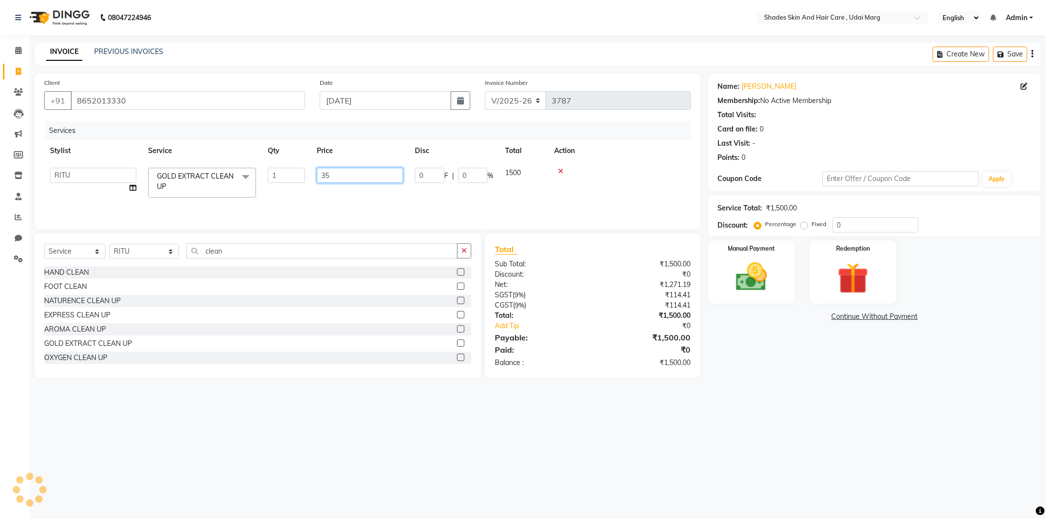
type input "3"
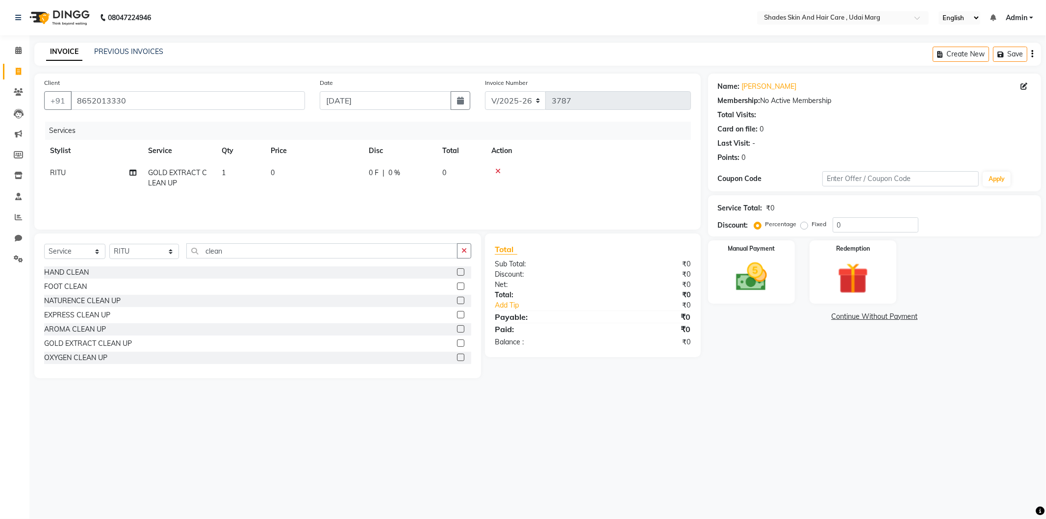
click at [208, 179] on td "GOLD EXTRACT CLEAN UP" at bounding box center [179, 178] width 74 height 32
select select "74301"
click at [231, 175] on span "GOLD EXTRACT CLEAN UP" at bounding box center [195, 181] width 77 height 19
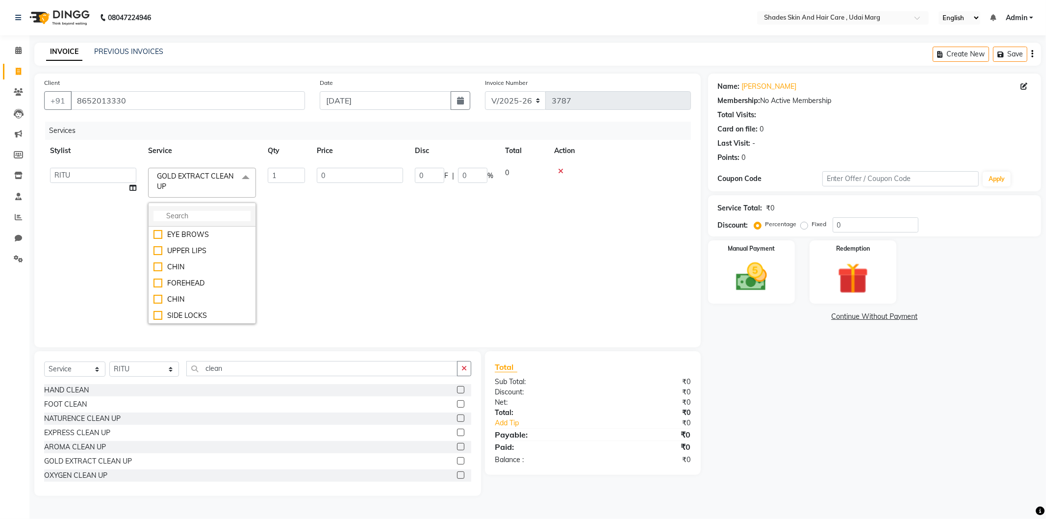
click at [222, 212] on input "multiselect-search" at bounding box center [202, 216] width 97 height 10
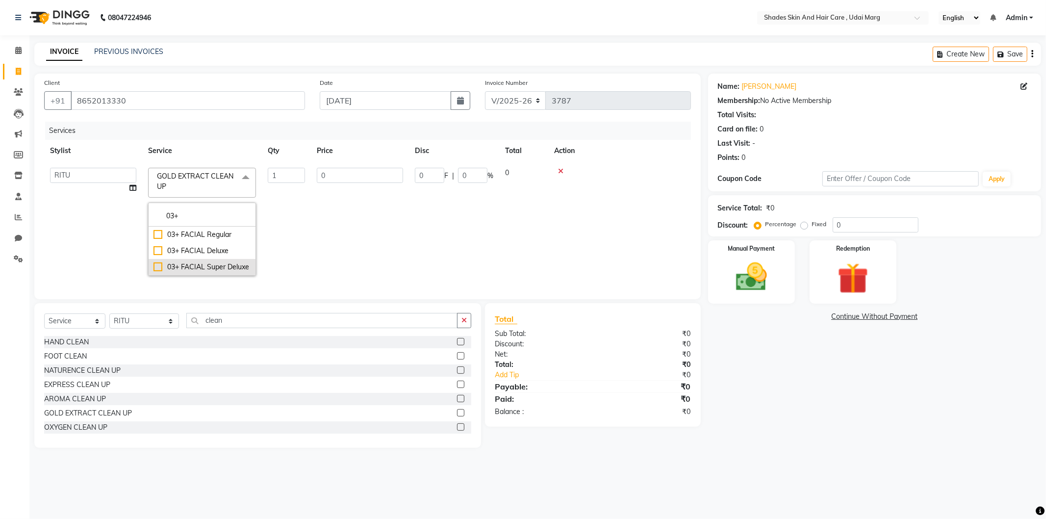
type input "03+"
click at [219, 267] on div "03+ FACIAL Super Deluxe" at bounding box center [202, 267] width 97 height 10
checkbox input "true"
type input "3500"
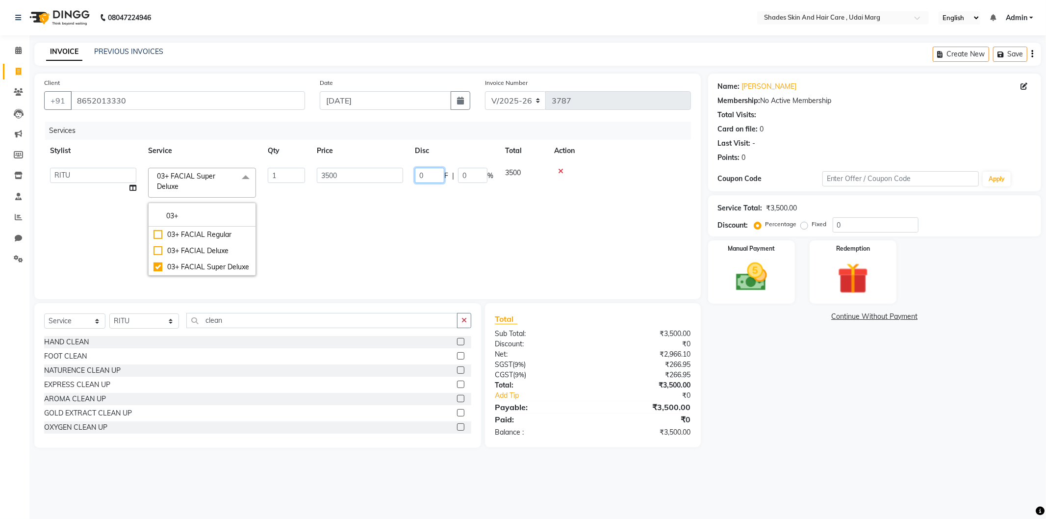
click at [433, 237] on td "0 F | 0 %" at bounding box center [454, 222] width 90 height 120
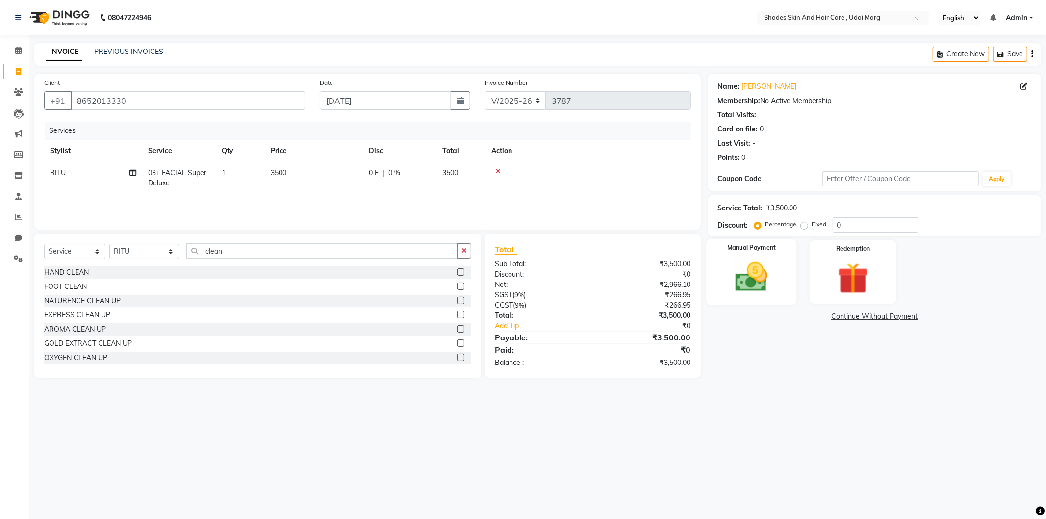
click at [744, 275] on img at bounding box center [751, 276] width 52 height 37
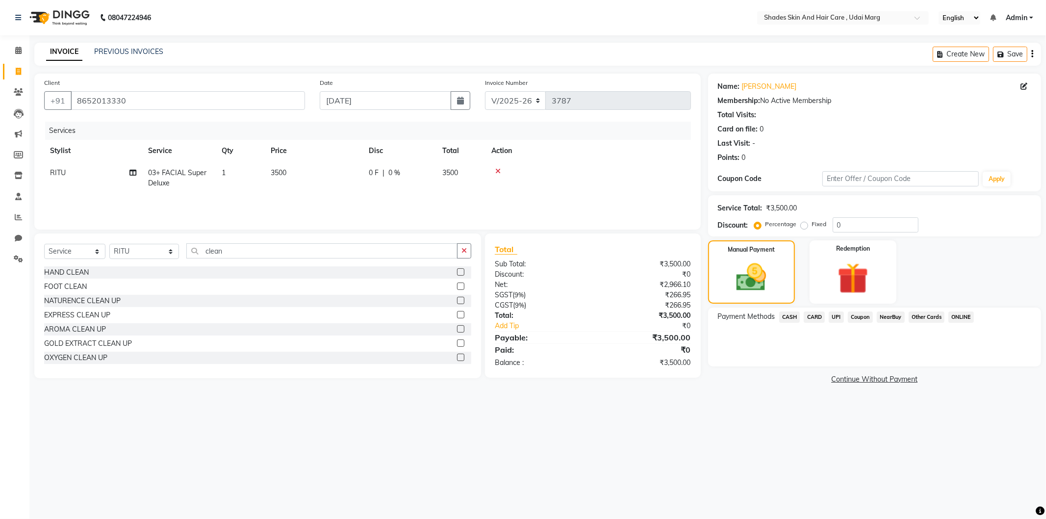
click at [785, 312] on span "CASH" at bounding box center [789, 316] width 21 height 11
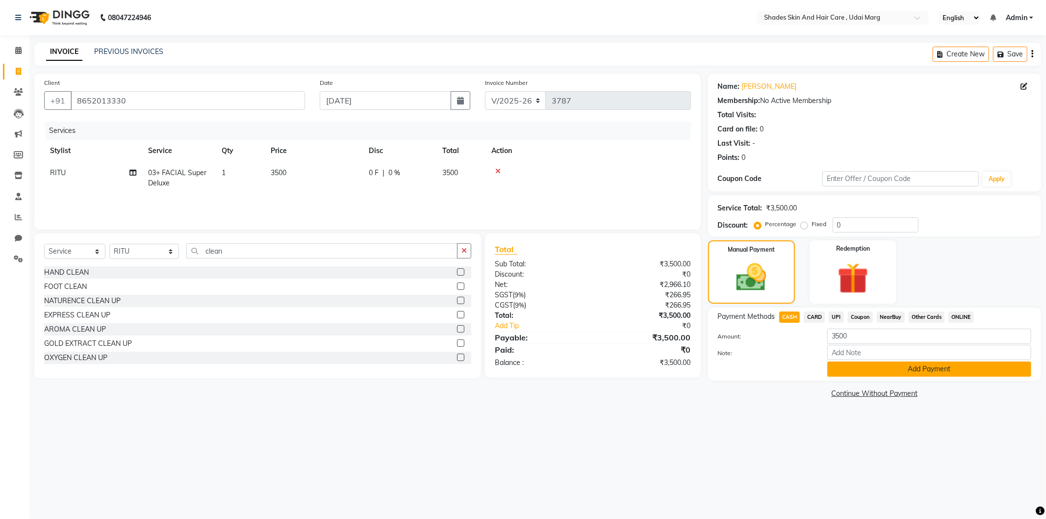
click at [845, 365] on button "Add Payment" at bounding box center [929, 368] width 204 height 15
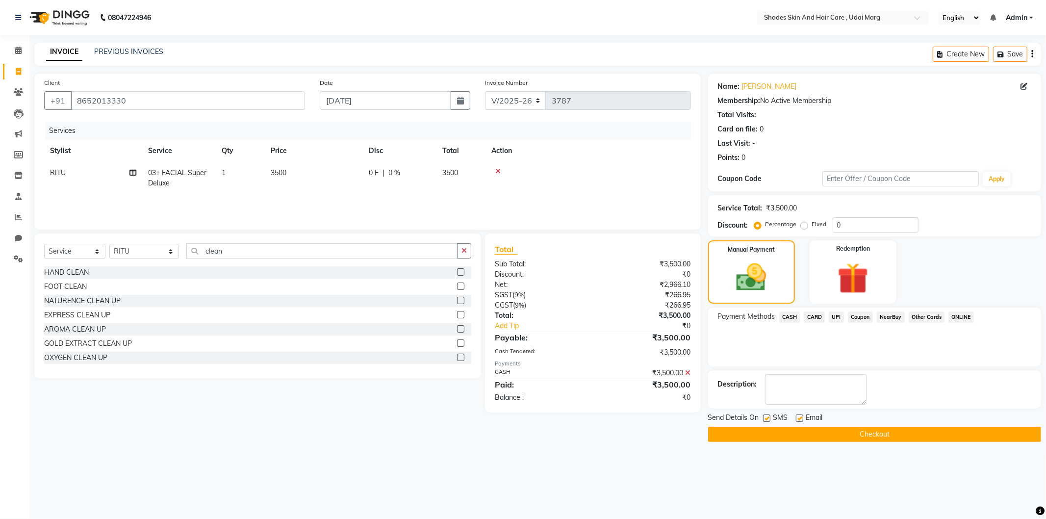
click at [831, 436] on button "Checkout" at bounding box center [874, 434] width 333 height 15
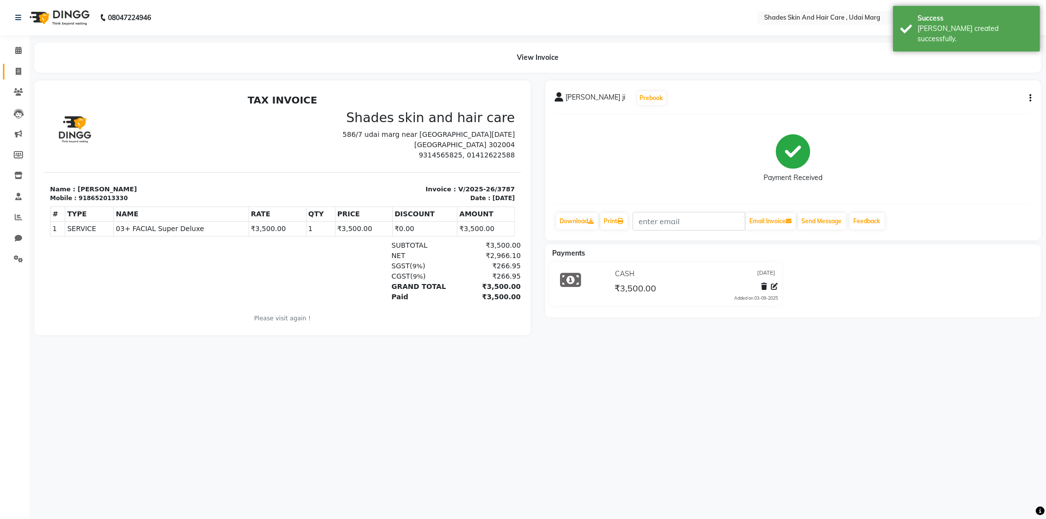
click at [26, 64] on link "Invoice" at bounding box center [15, 72] width 24 height 16
select select "service"
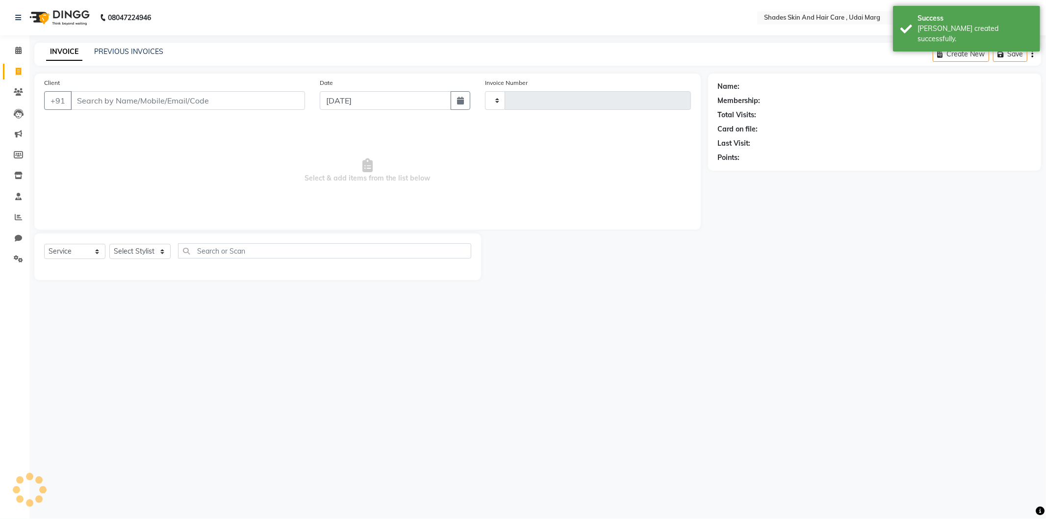
type input "3788"
select select "8022"
